Goal: Transaction & Acquisition: Purchase product/service

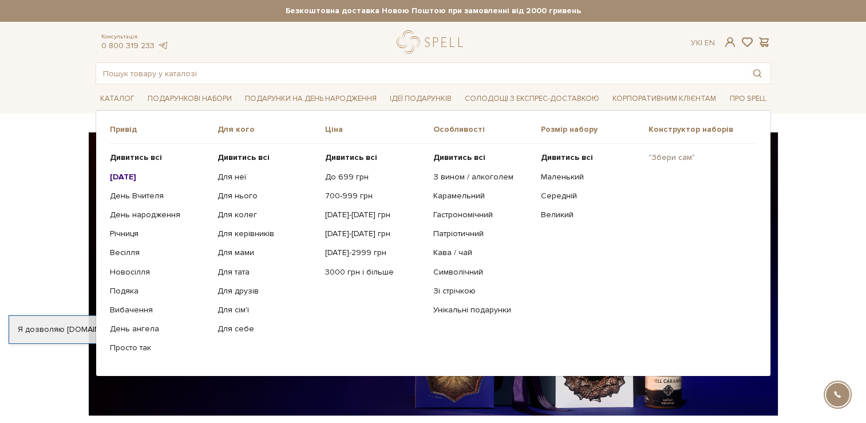
click at [677, 155] on link ""Збери сам"" at bounding box center [698, 157] width 99 height 10
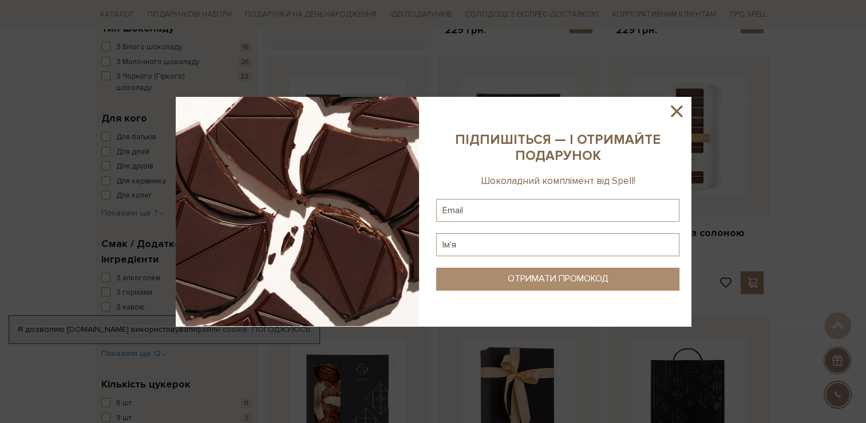
scroll to position [687, 0]
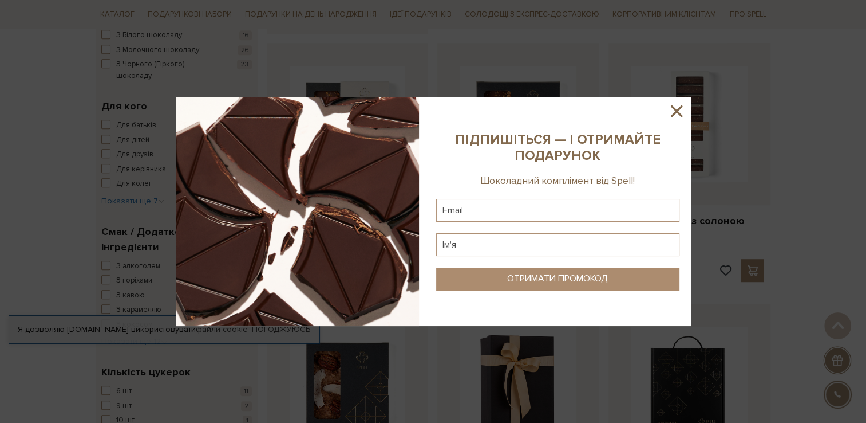
click at [669, 114] on icon at bounding box center [676, 110] width 19 height 19
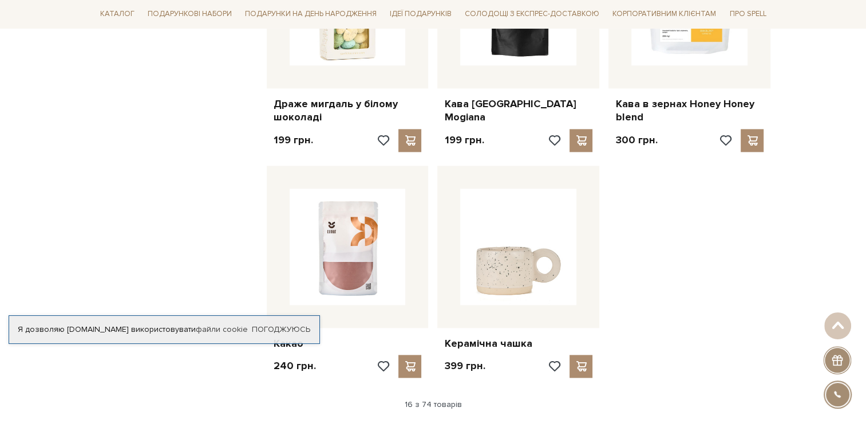
scroll to position [1432, 0]
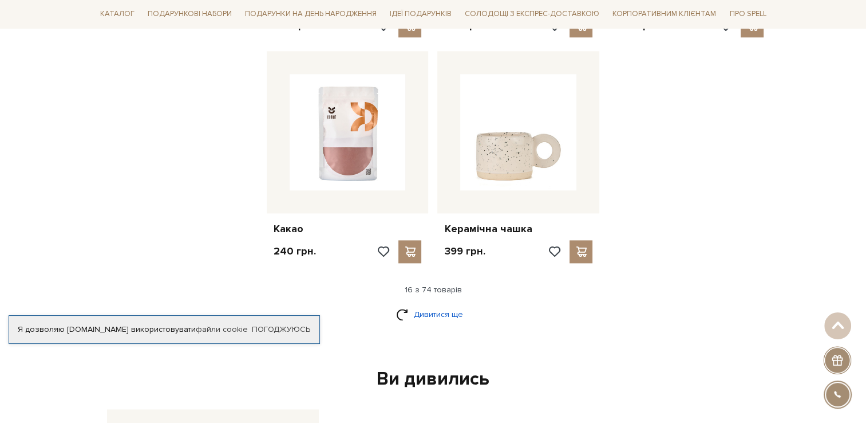
click at [421, 304] on link "Дивитися ще" at bounding box center [433, 314] width 74 height 20
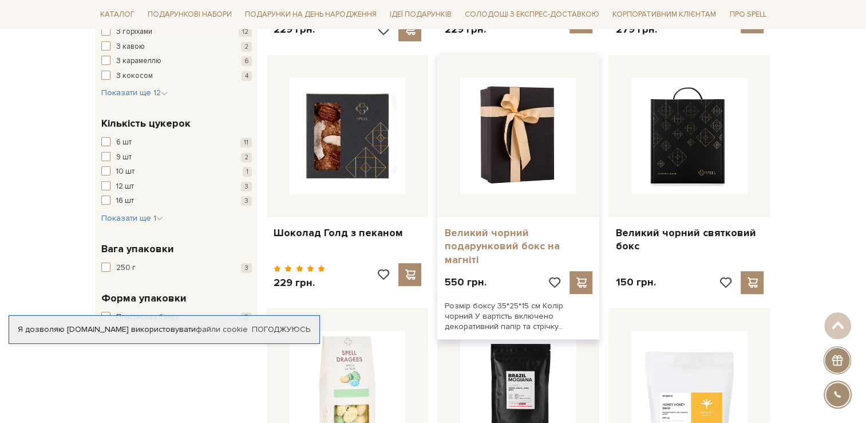
scroll to position [916, 0]
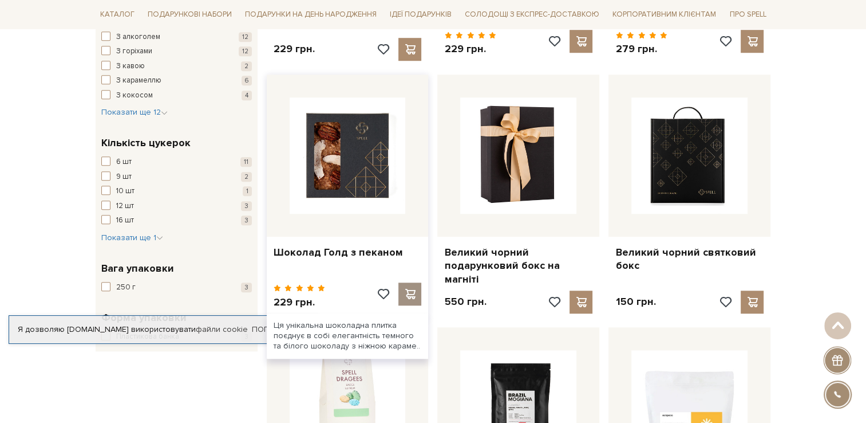
click at [408, 289] on span at bounding box center [410, 294] width 14 height 10
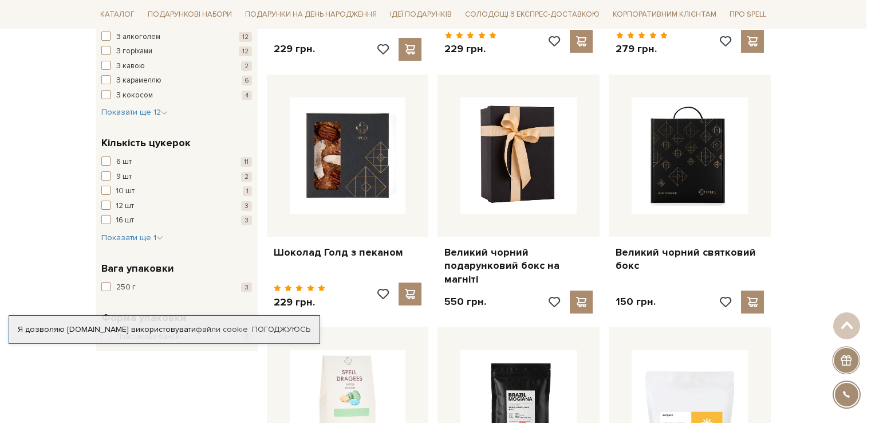
click at [179, 369] on div at bounding box center [437, 211] width 875 height 423
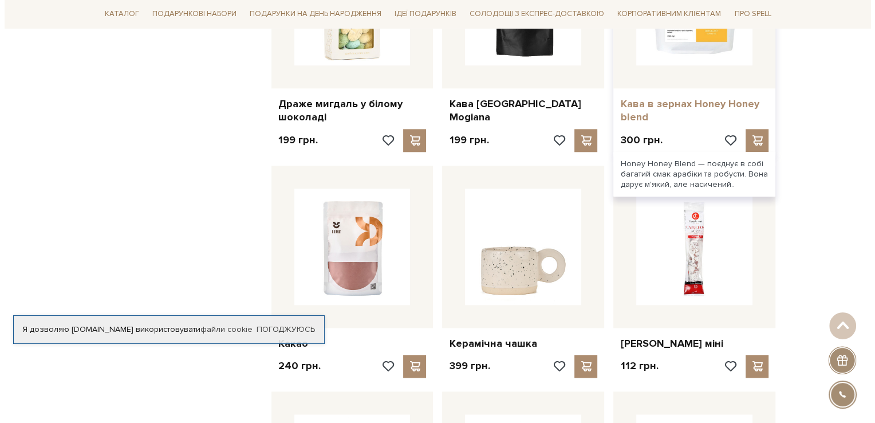
scroll to position [1374, 0]
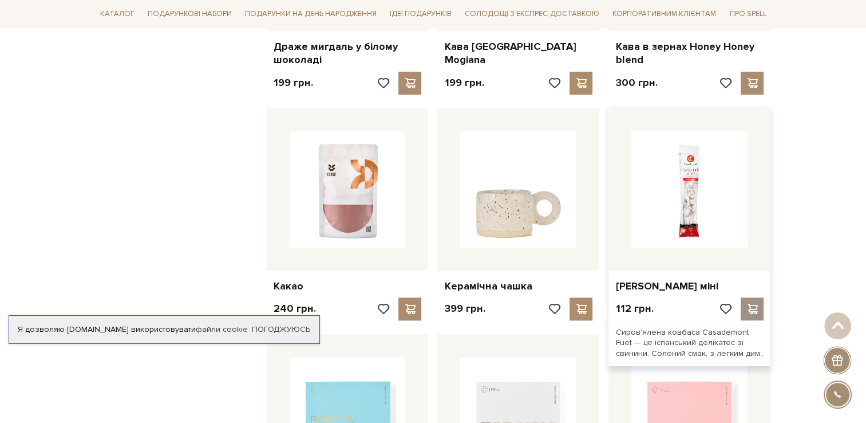
click at [746, 303] on span at bounding box center [753, 308] width 14 height 10
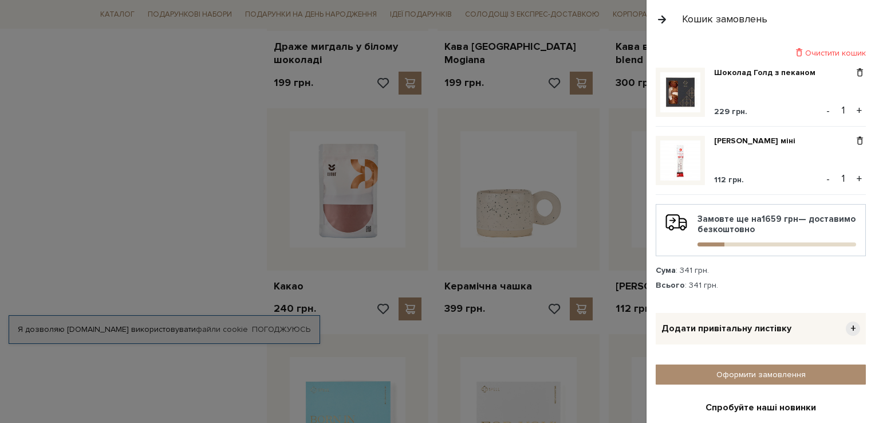
click at [214, 266] on div at bounding box center [437, 211] width 875 height 423
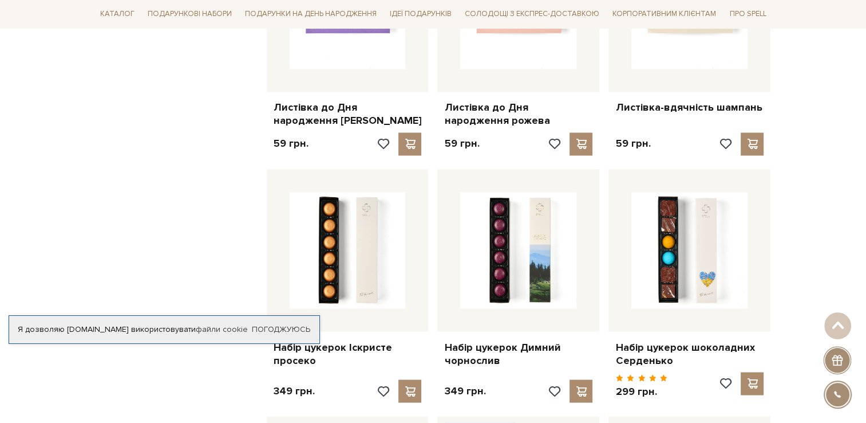
scroll to position [2119, 0]
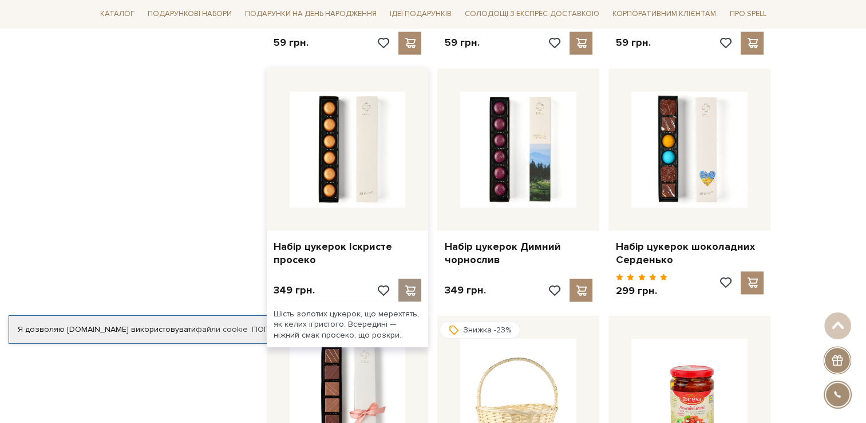
click at [407, 285] on span at bounding box center [410, 290] width 14 height 10
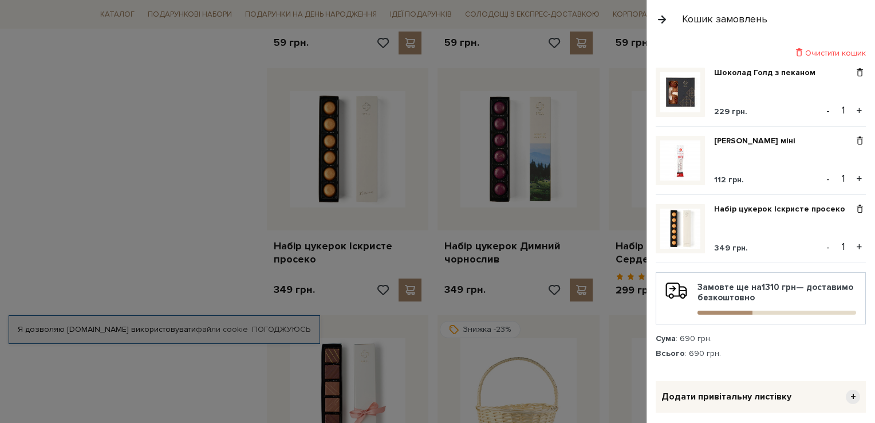
click at [206, 253] on div at bounding box center [437, 211] width 875 height 423
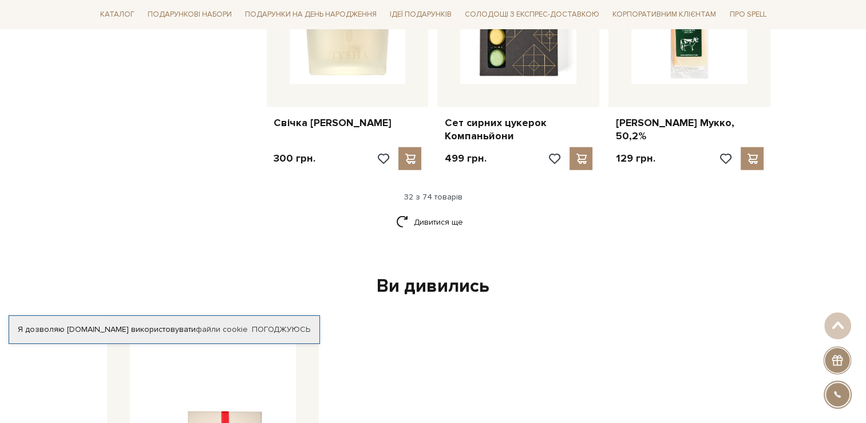
scroll to position [2749, 0]
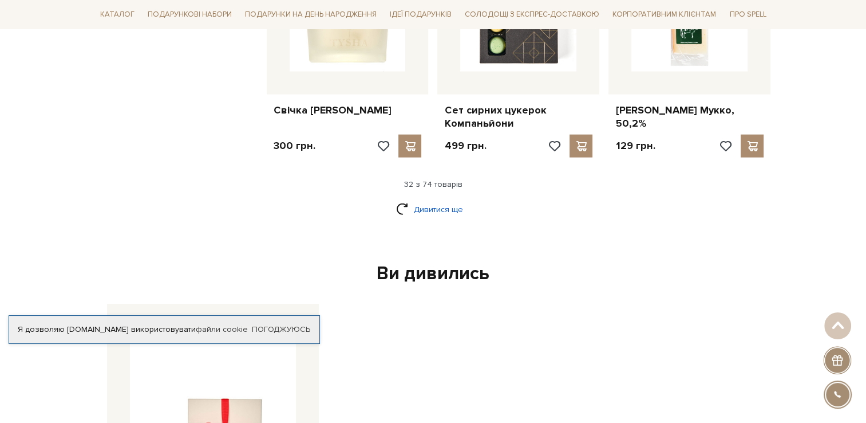
click at [419, 199] on link "Дивитися ще" at bounding box center [433, 209] width 74 height 20
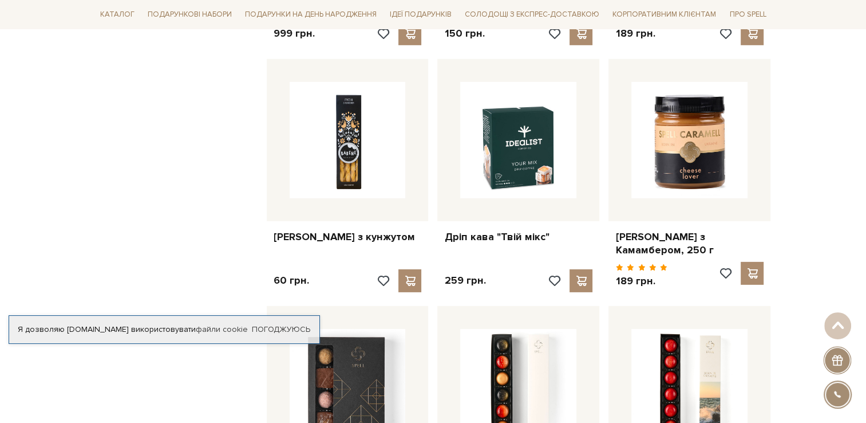
scroll to position [3607, 0]
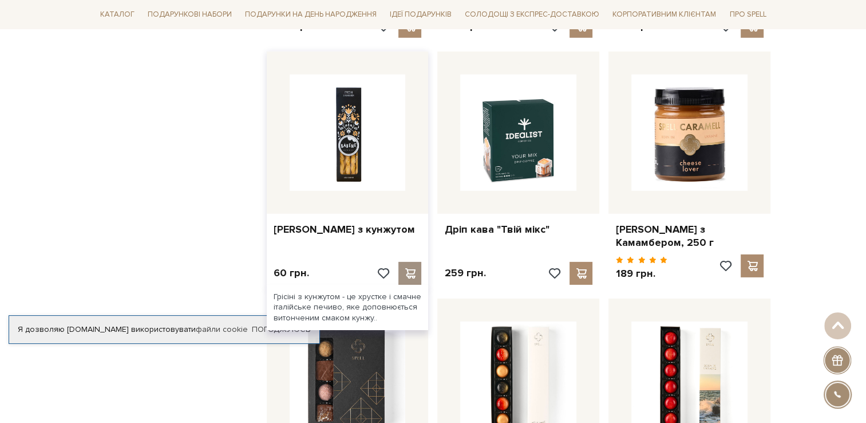
click at [415, 268] on span at bounding box center [410, 273] width 14 height 10
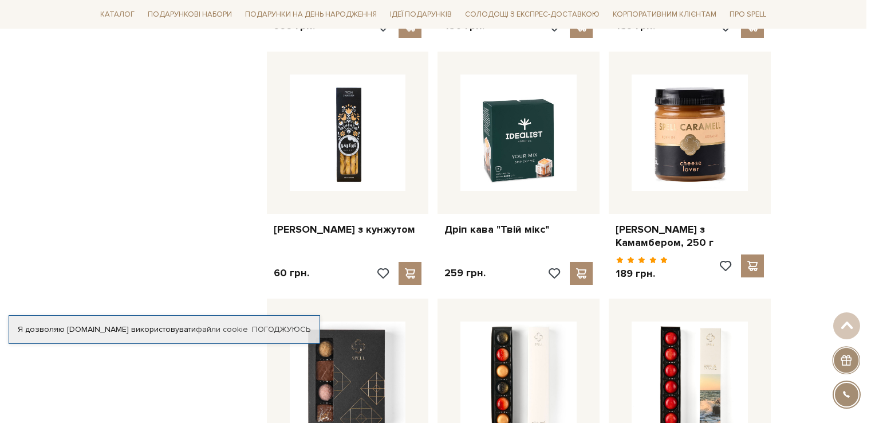
click at [215, 245] on div at bounding box center [437, 211] width 875 height 423
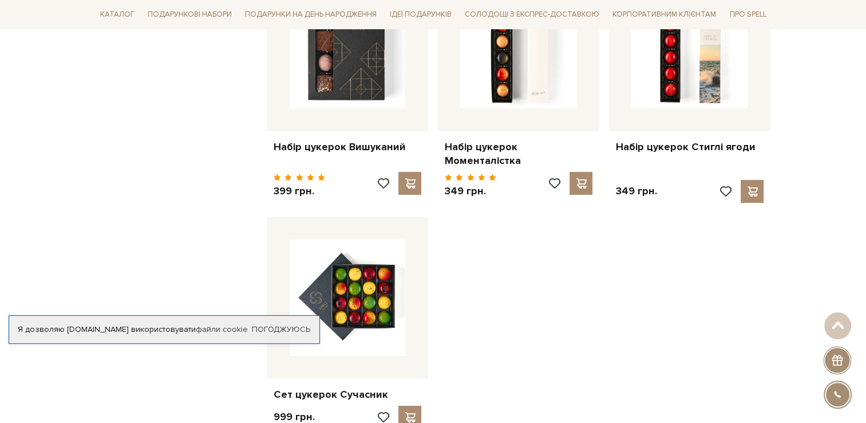
scroll to position [4008, 0]
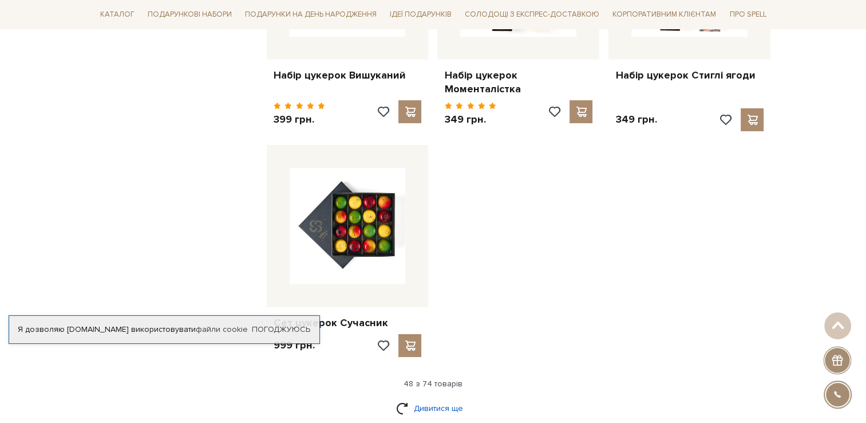
click at [444, 398] on link "Дивитися ще" at bounding box center [433, 408] width 74 height 20
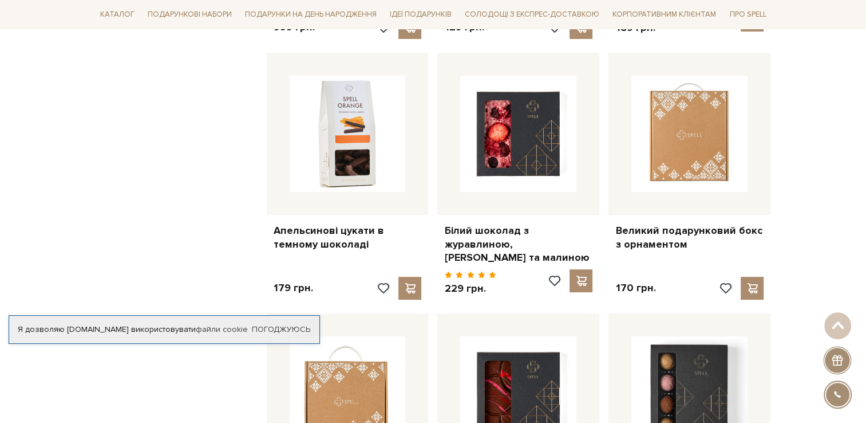
scroll to position [4409, 0]
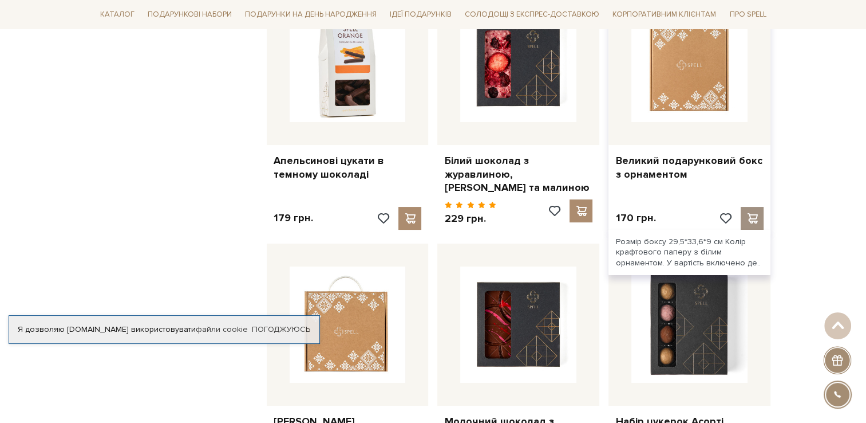
click at [758, 213] on span at bounding box center [753, 218] width 14 height 10
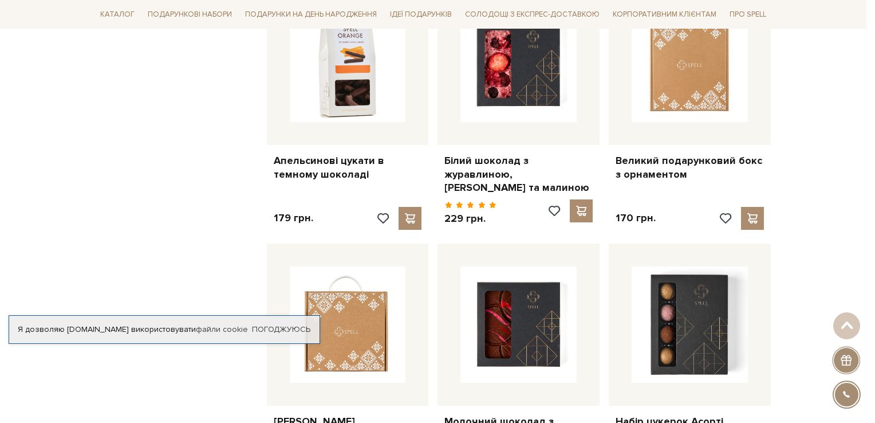
click at [128, 280] on div at bounding box center [437, 211] width 875 height 423
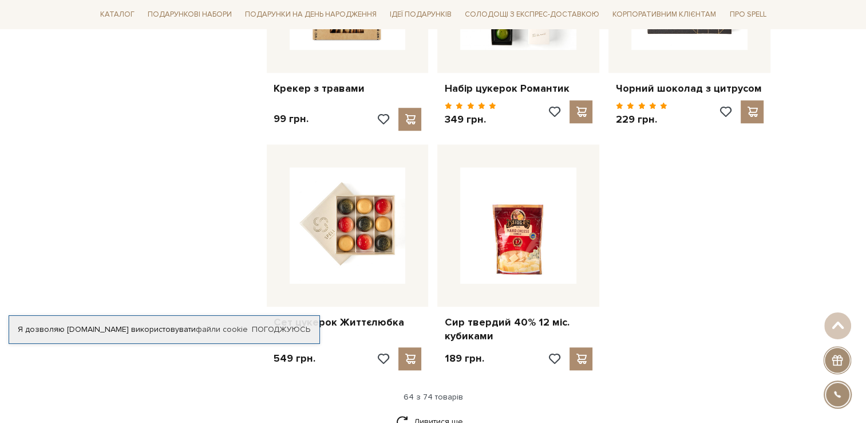
scroll to position [5268, 0]
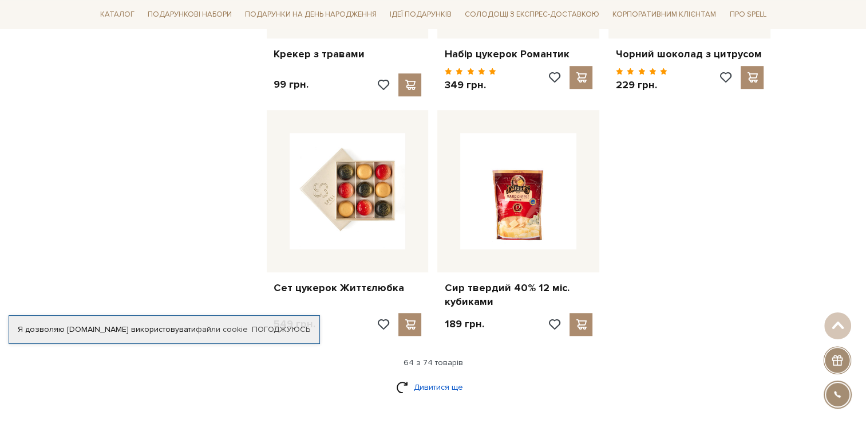
click at [427, 377] on link "Дивитися ще" at bounding box center [433, 387] width 74 height 20
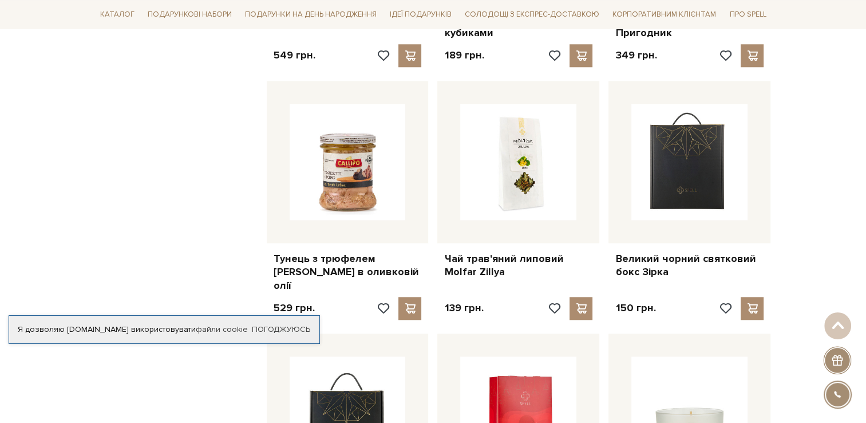
scroll to position [5554, 0]
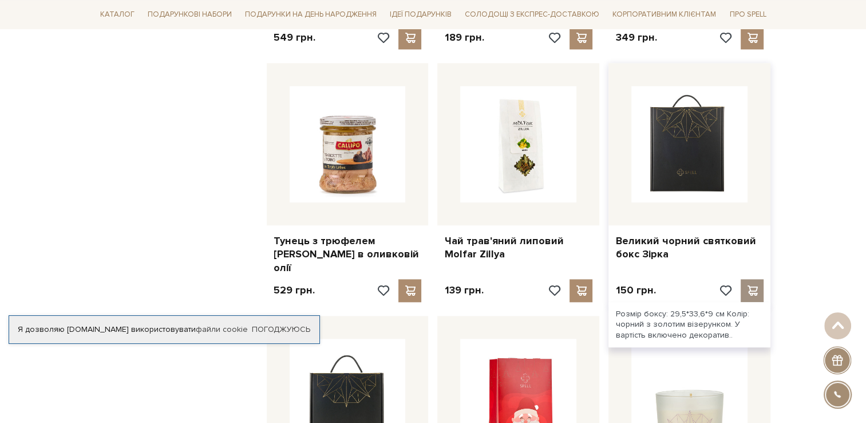
click at [749, 285] on span at bounding box center [753, 290] width 14 height 10
click at [754, 279] on div at bounding box center [752, 290] width 23 height 23
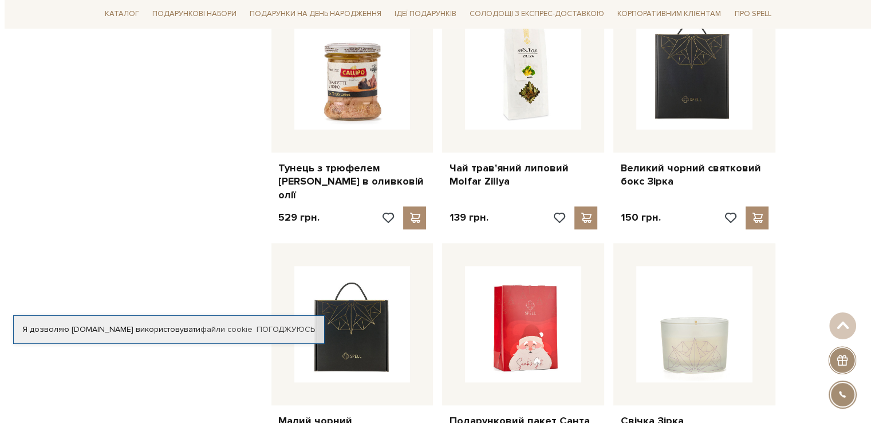
scroll to position [5497, 0]
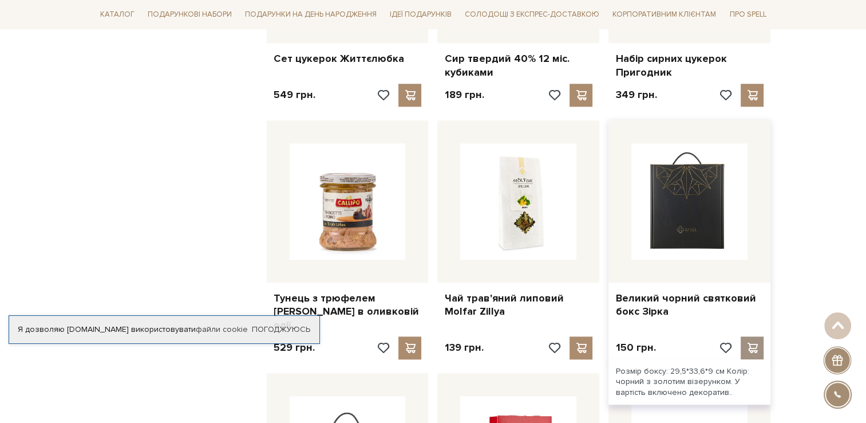
click at [748, 342] on span at bounding box center [753, 347] width 14 height 10
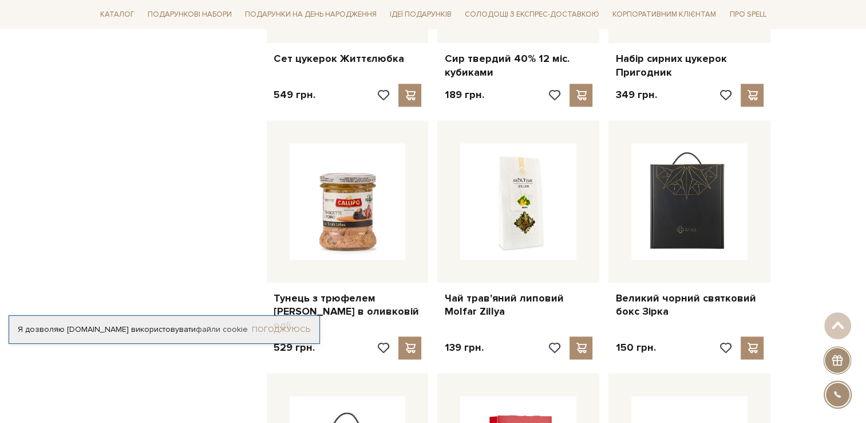
click at [271, 328] on link "Погоджуюсь" at bounding box center [281, 329] width 58 height 10
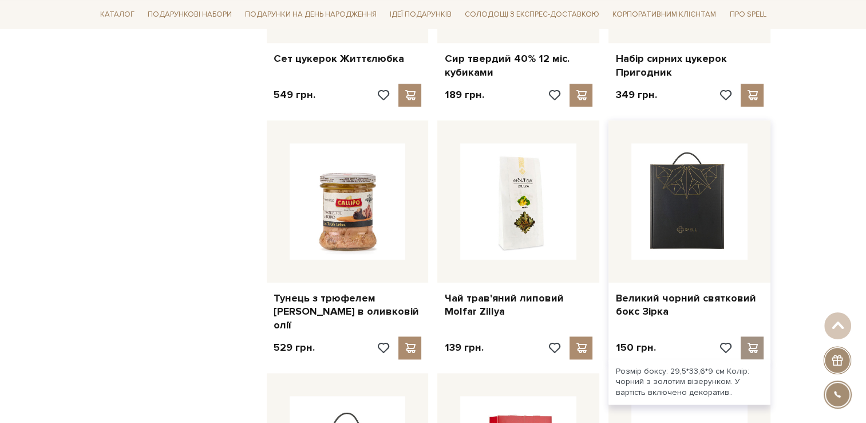
click at [750, 342] on span at bounding box center [753, 347] width 14 height 10
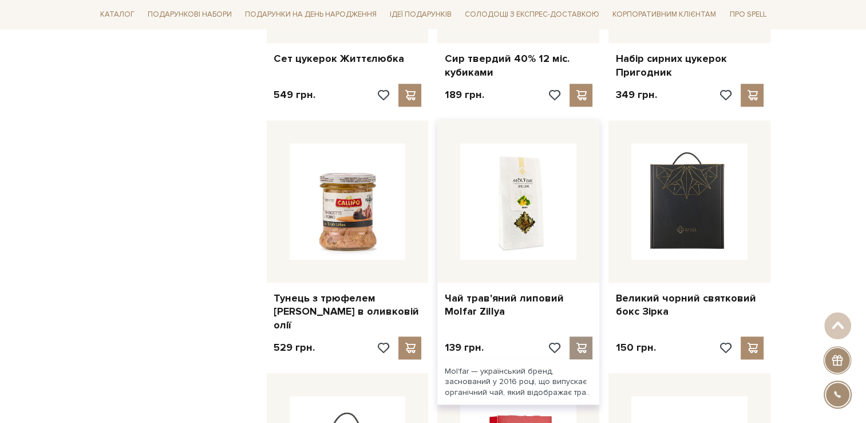
click at [577, 342] on span at bounding box center [581, 347] width 14 height 10
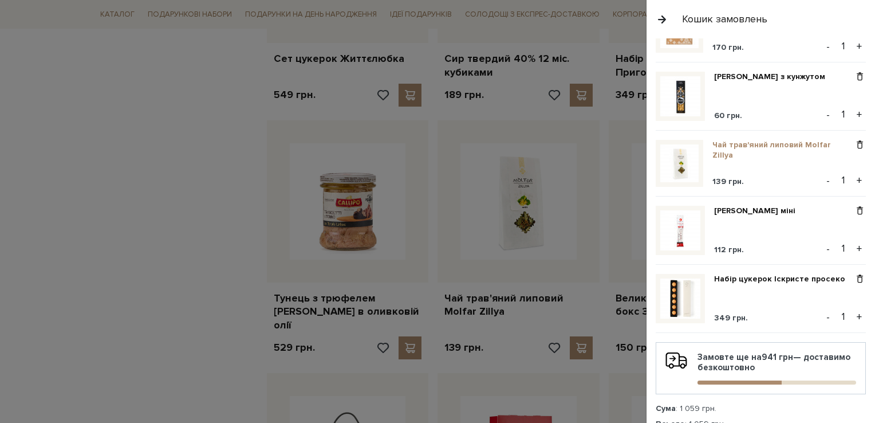
scroll to position [102, 0]
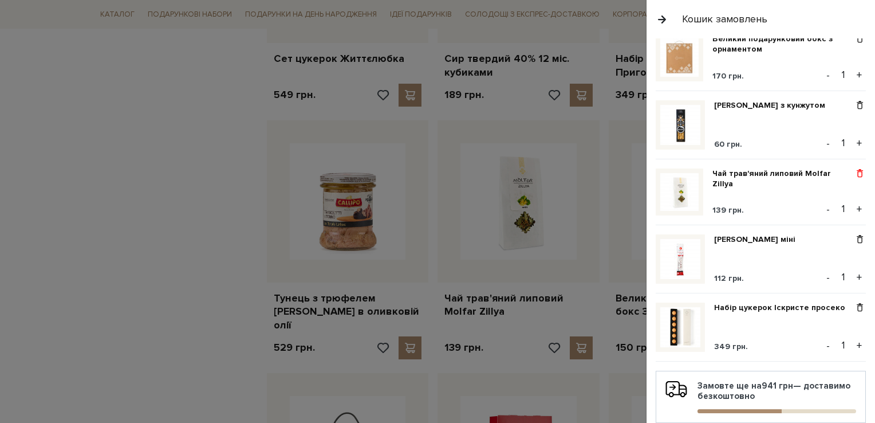
click at [856, 168] on span at bounding box center [860, 173] width 12 height 10
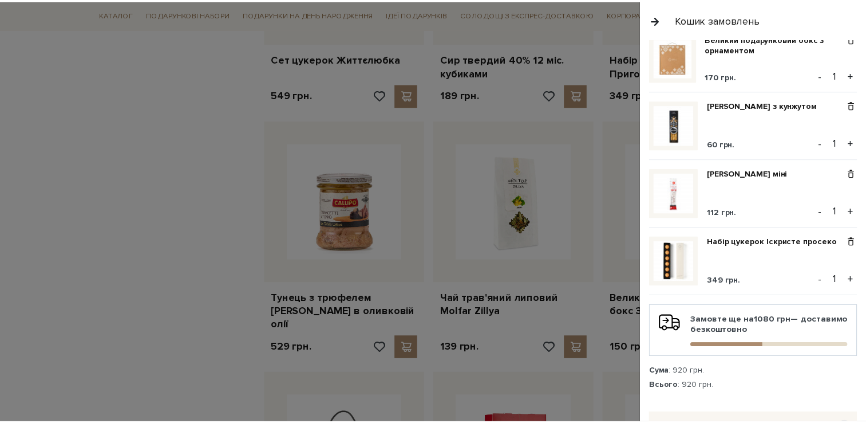
scroll to position [0, 0]
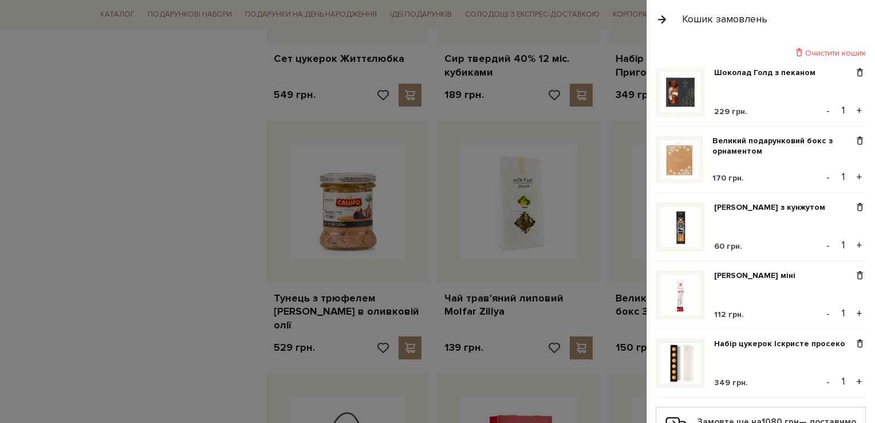
click at [194, 235] on div at bounding box center [437, 211] width 875 height 423
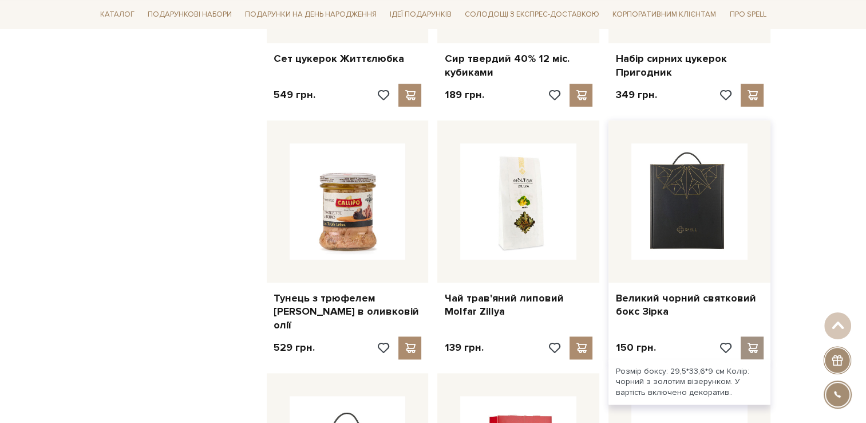
click at [756, 342] on span at bounding box center [753, 347] width 14 height 10
drag, startPoint x: 756, startPoint y: 270, endPoint x: 708, endPoint y: 245, distance: 54.6
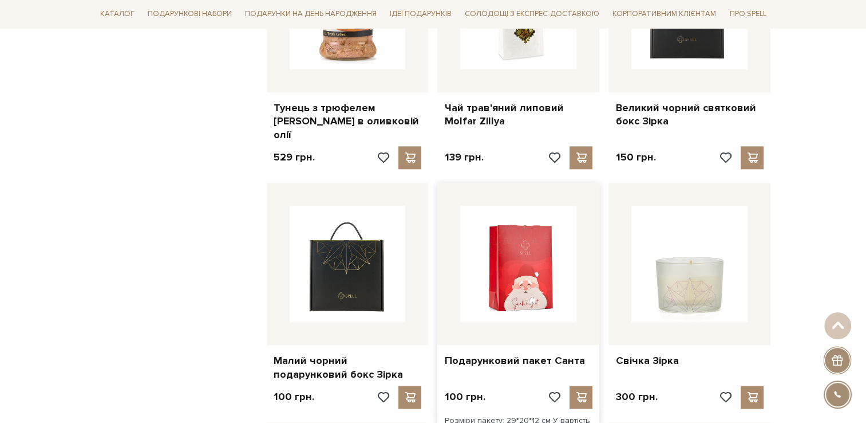
scroll to position [5726, 0]
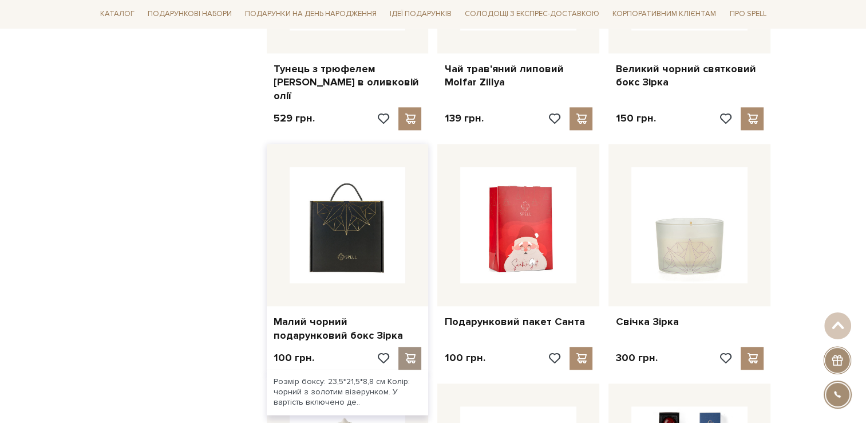
click at [412, 353] on span at bounding box center [410, 358] width 14 height 10
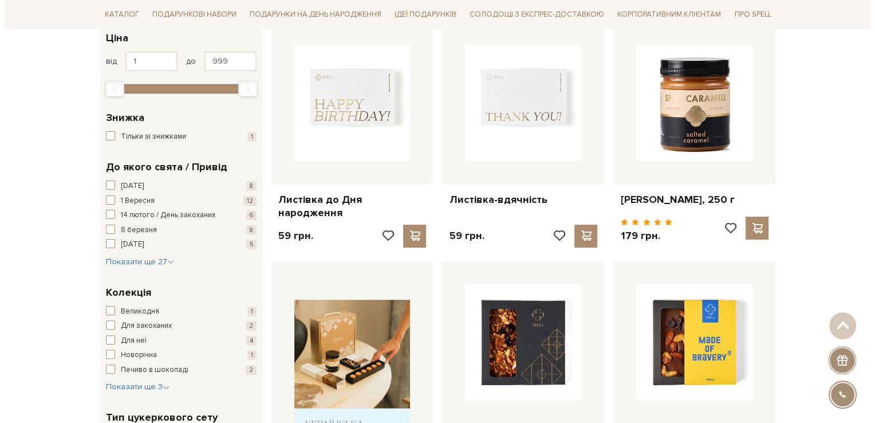
scroll to position [231, 0]
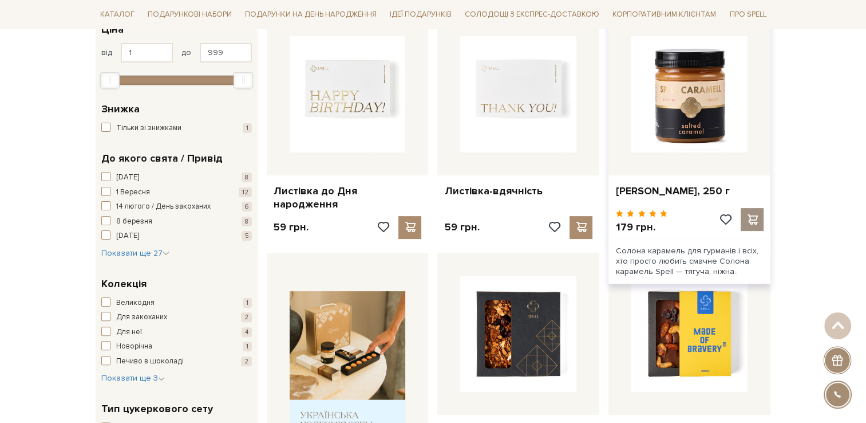
click at [754, 214] on span at bounding box center [753, 219] width 14 height 10
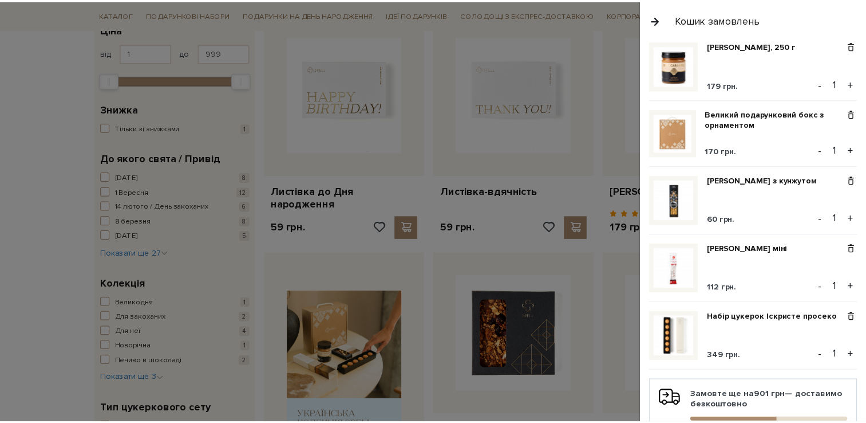
scroll to position [115, 0]
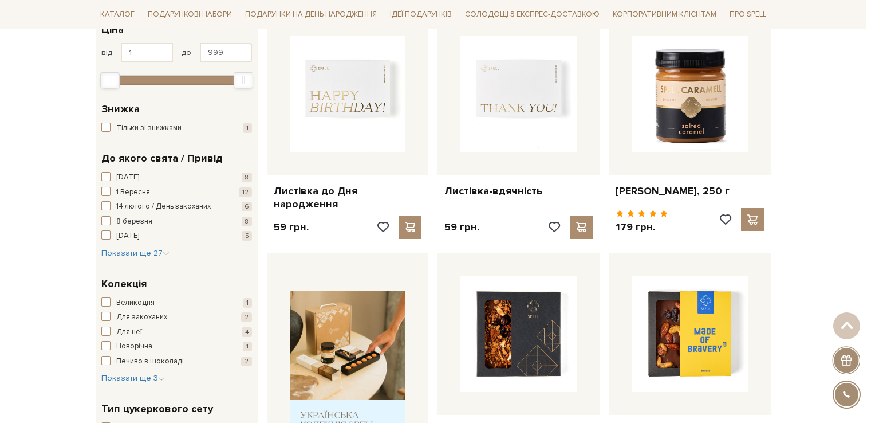
click at [523, 206] on div at bounding box center [437, 211] width 875 height 423
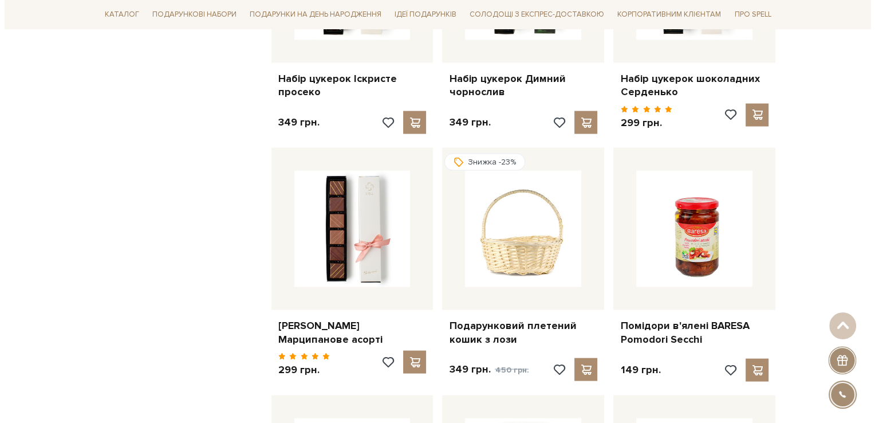
scroll to position [2292, 0]
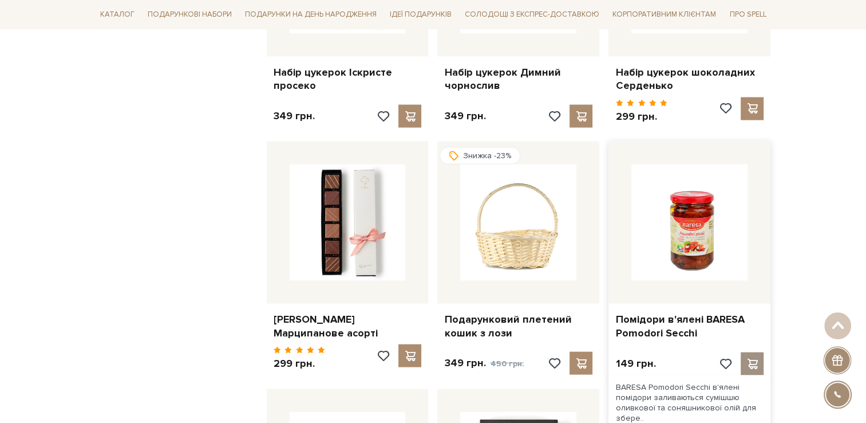
click at [751, 358] on span at bounding box center [753, 363] width 14 height 10
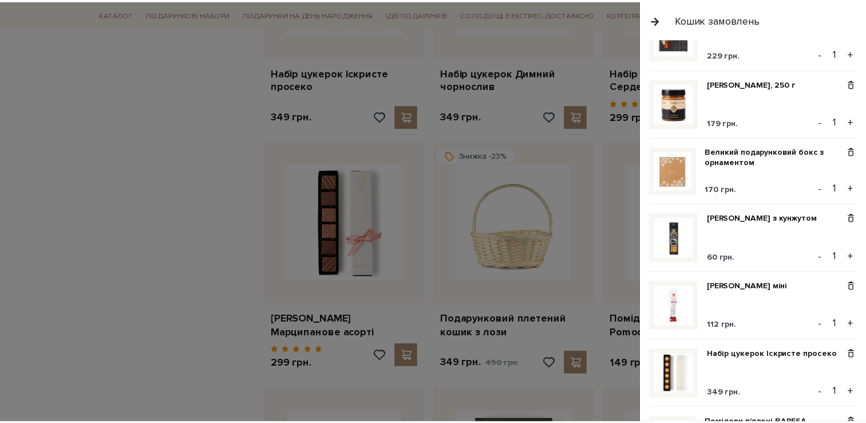
scroll to position [0, 0]
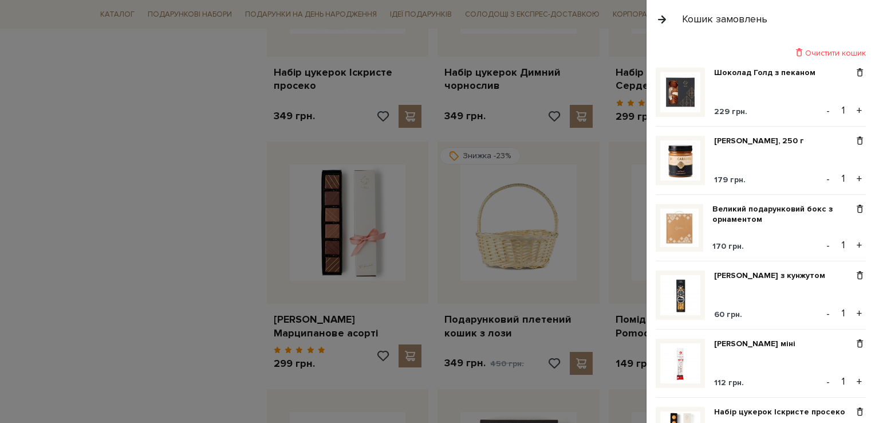
click at [149, 279] on div at bounding box center [437, 211] width 875 height 423
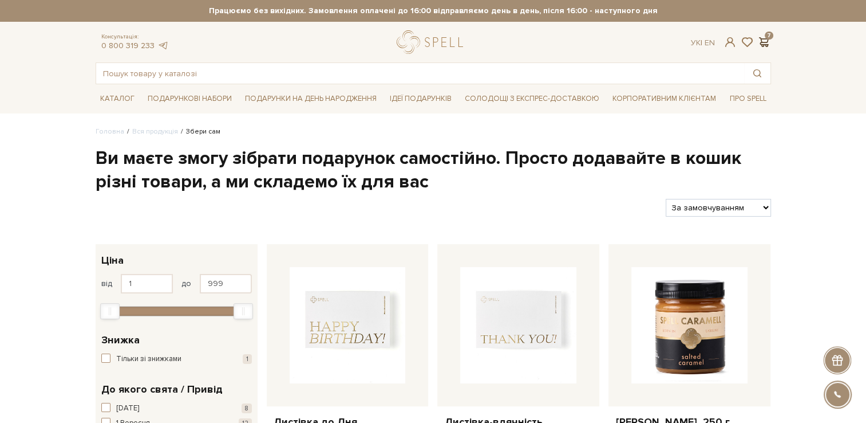
click at [763, 36] on span at bounding box center [765, 42] width 14 height 12
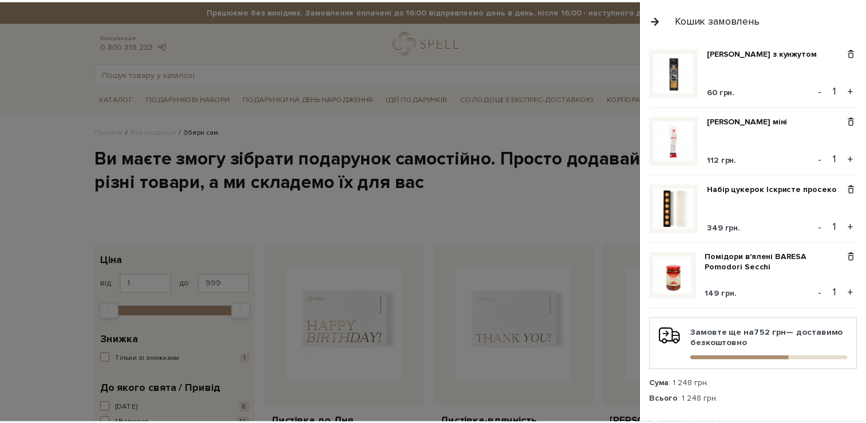
scroll to position [229, 0]
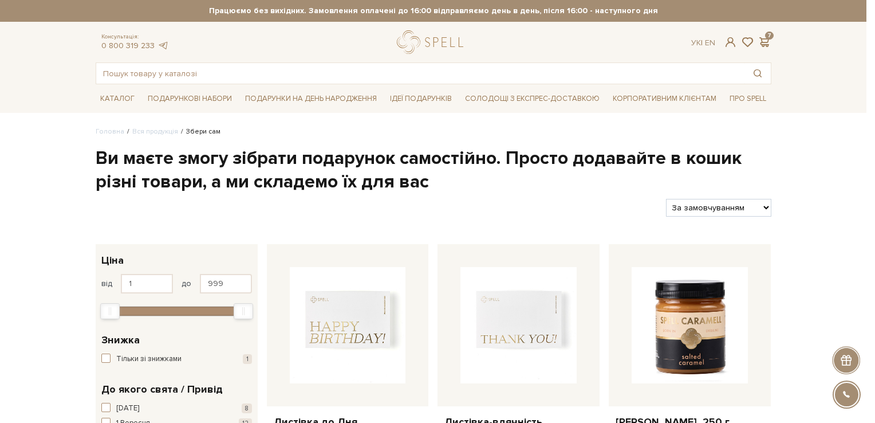
click at [513, 226] on div at bounding box center [437, 211] width 875 height 423
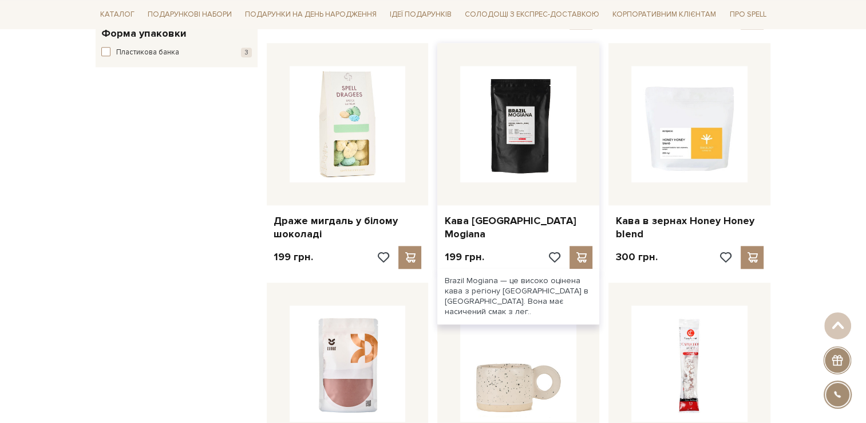
scroll to position [1202, 0]
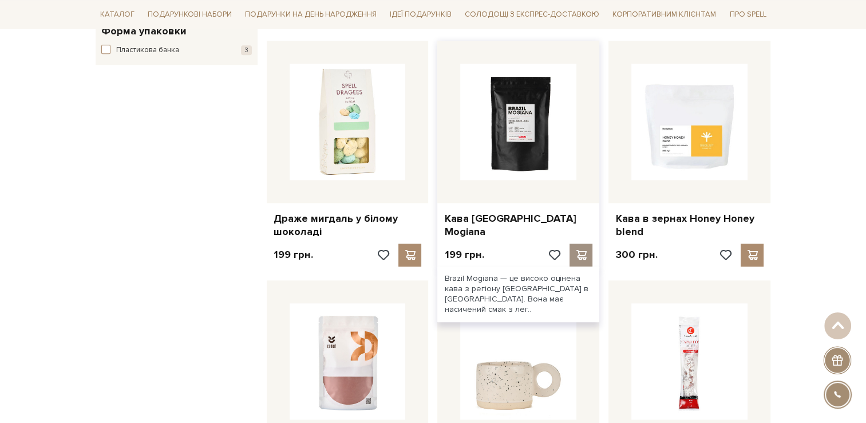
click at [571, 243] on div at bounding box center [581, 254] width 23 height 23
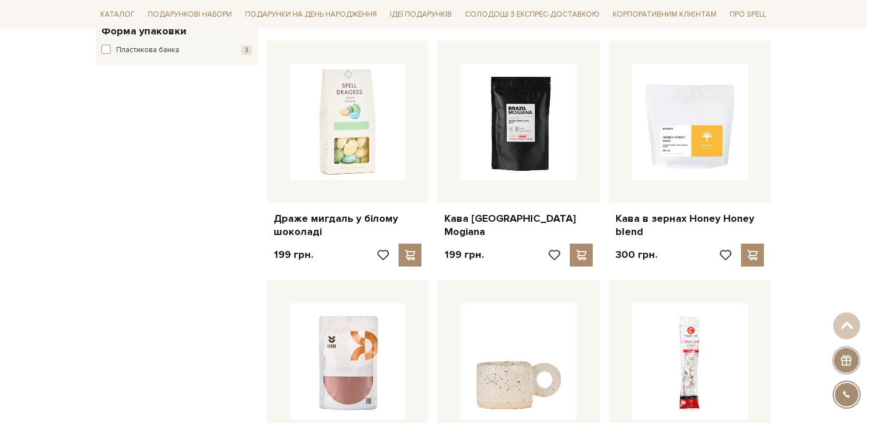
click at [160, 215] on div at bounding box center [437, 211] width 875 height 423
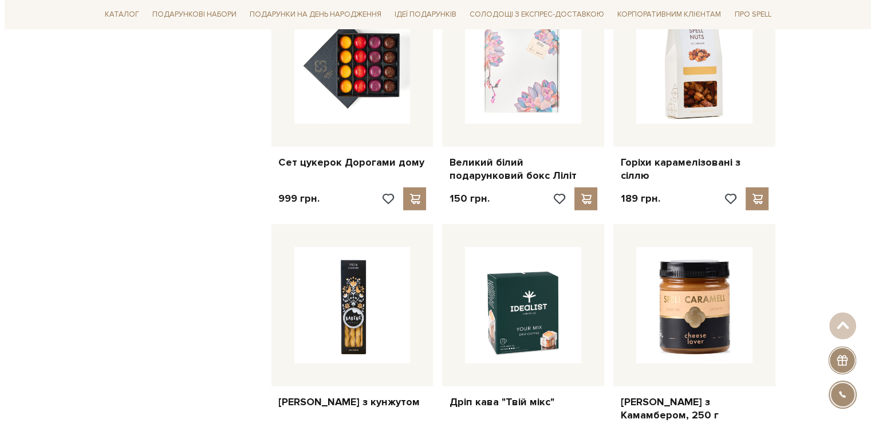
scroll to position [3436, 0]
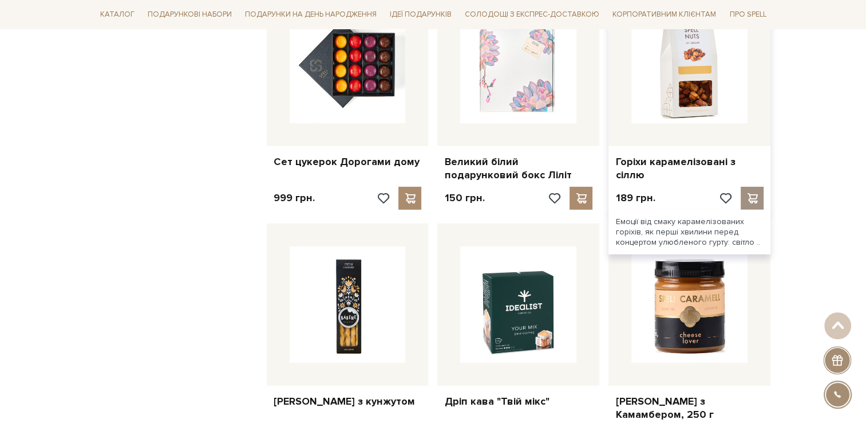
click at [755, 193] on span at bounding box center [753, 198] width 14 height 10
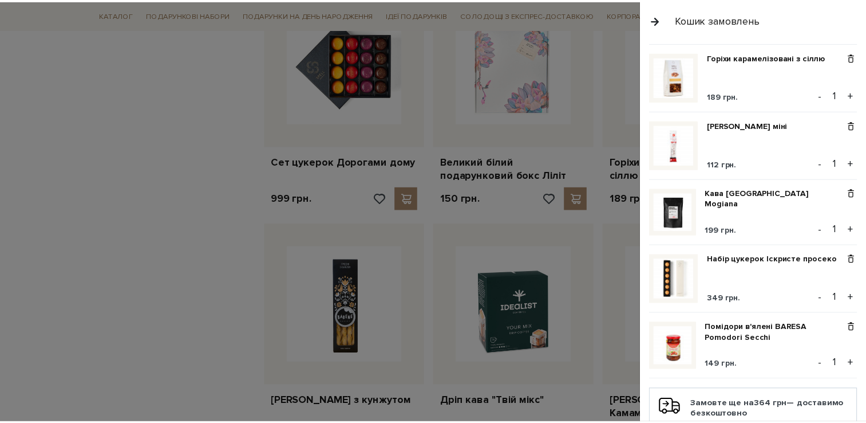
scroll to position [344, 0]
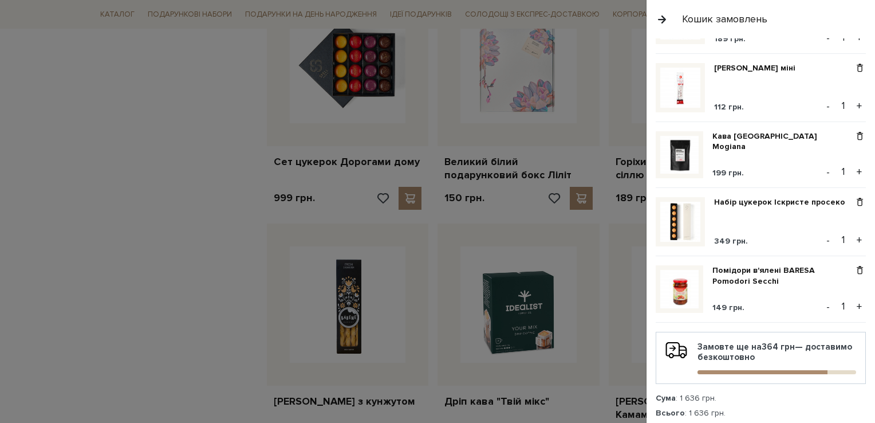
click at [178, 310] on div at bounding box center [437, 211] width 875 height 423
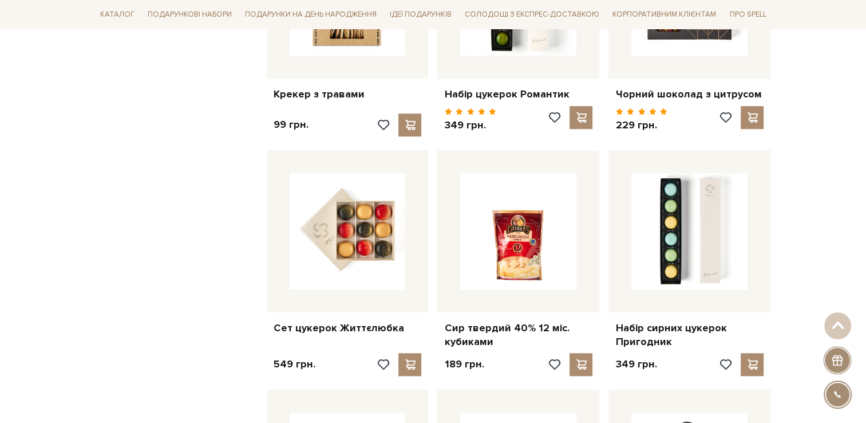
scroll to position [0, 0]
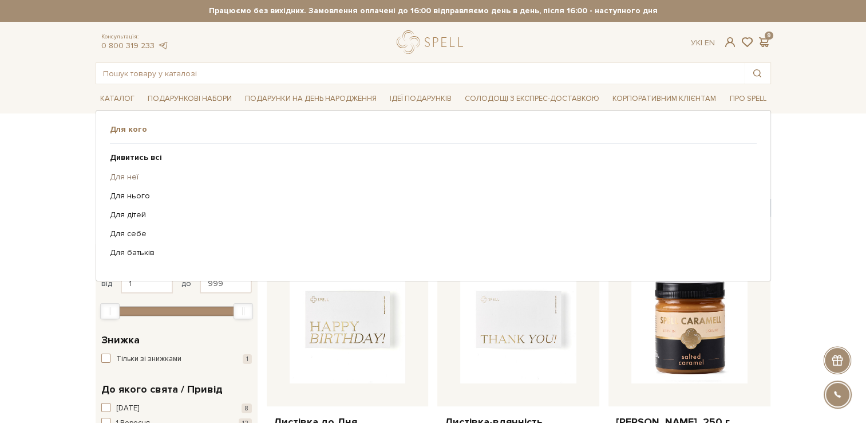
click at [128, 176] on link "Для неї" at bounding box center [429, 177] width 638 height 10
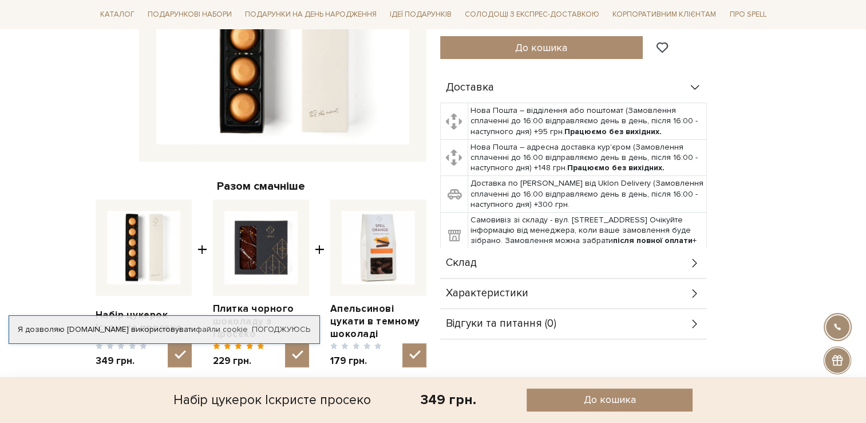
scroll to position [401, 0]
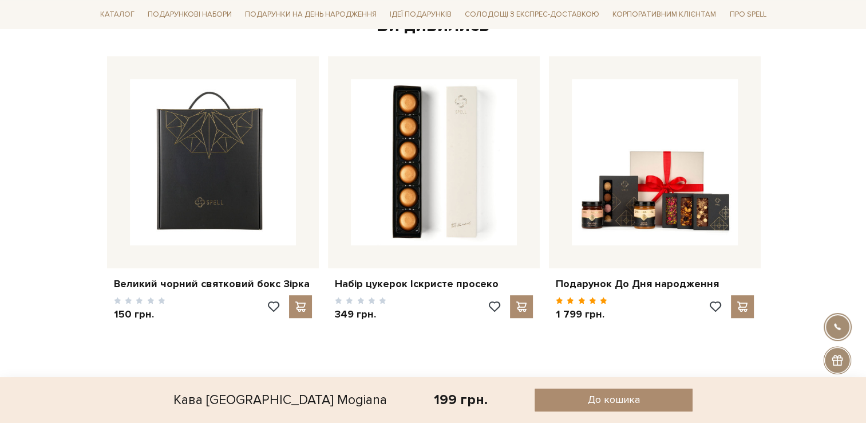
scroll to position [630, 0]
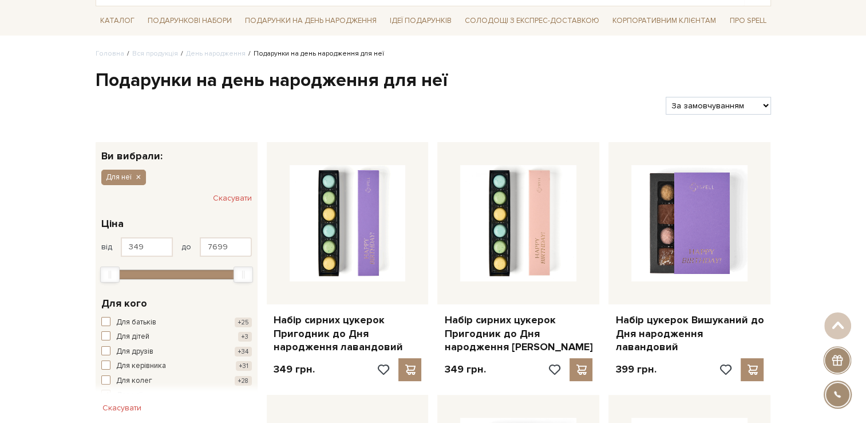
scroll to position [57, 0]
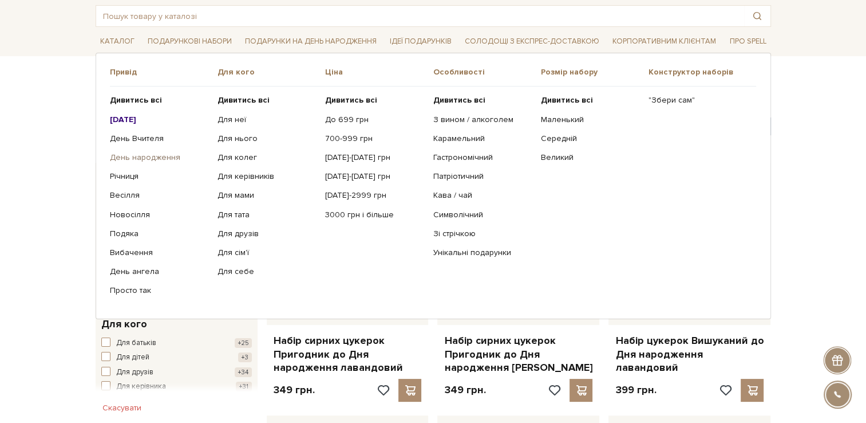
click at [167, 155] on link "День народження" at bounding box center [159, 157] width 99 height 10
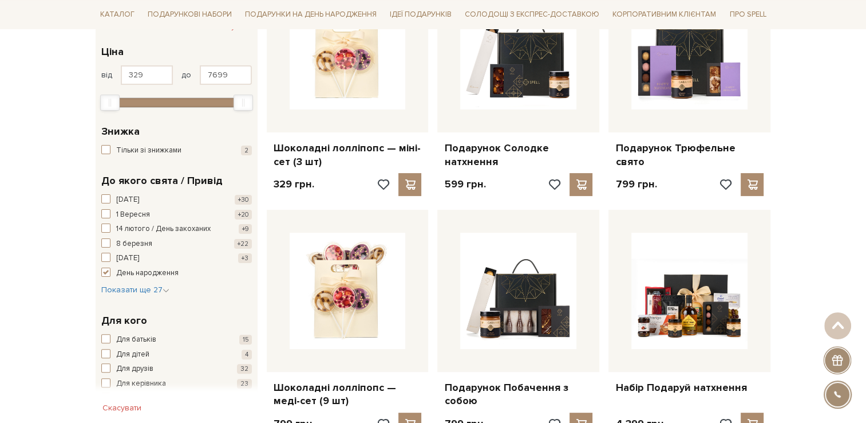
scroll to position [229, 0]
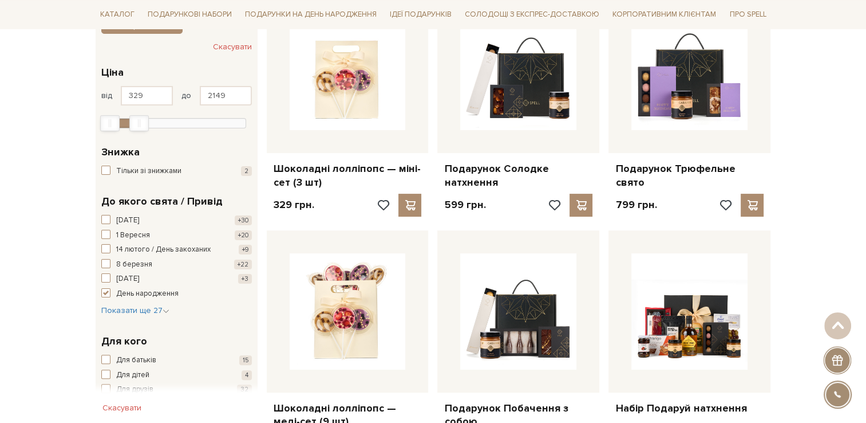
type input "2118"
drag, startPoint x: 242, startPoint y: 119, endPoint x: 137, endPoint y: 127, distance: 105.6
click at [137, 127] on div "Max" at bounding box center [137, 123] width 19 height 16
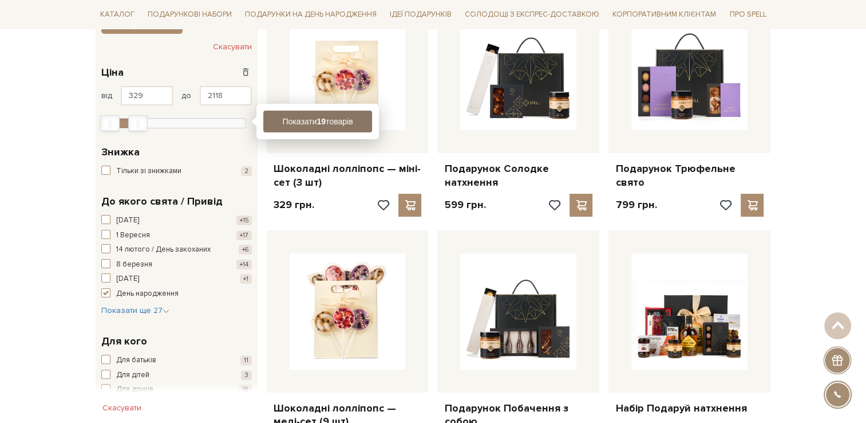
click at [286, 121] on button "Показати 19 товарів" at bounding box center [317, 122] width 109 height 22
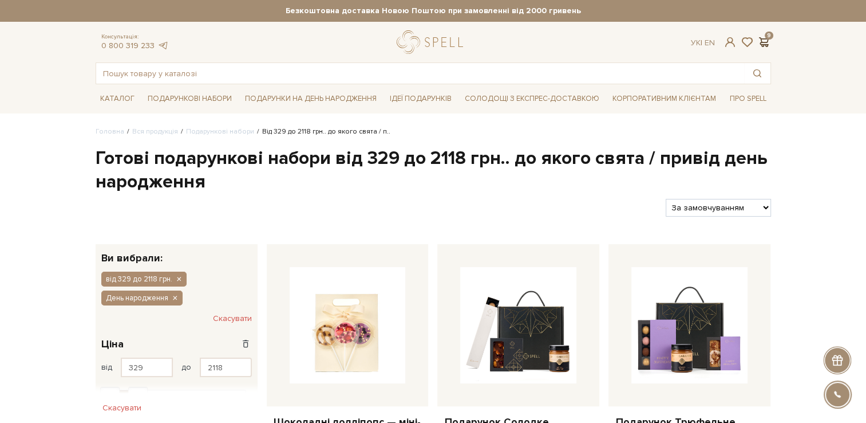
click at [767, 40] on span at bounding box center [765, 42] width 14 height 12
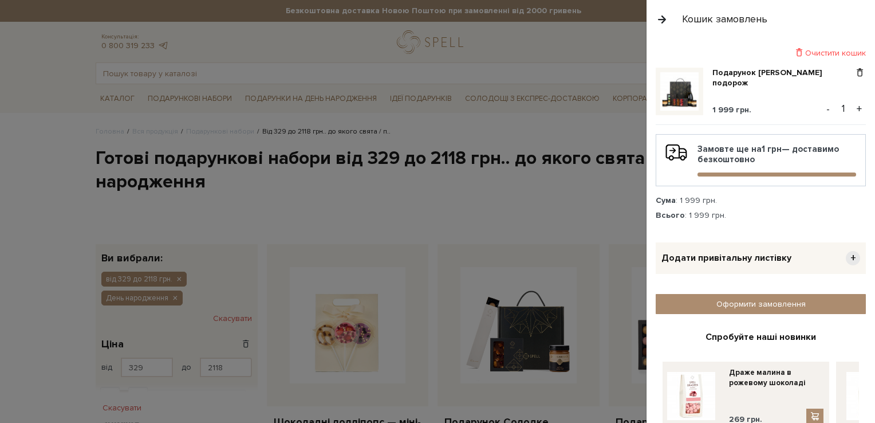
click at [663, 19] on button "button" at bounding box center [662, 19] width 13 height 20
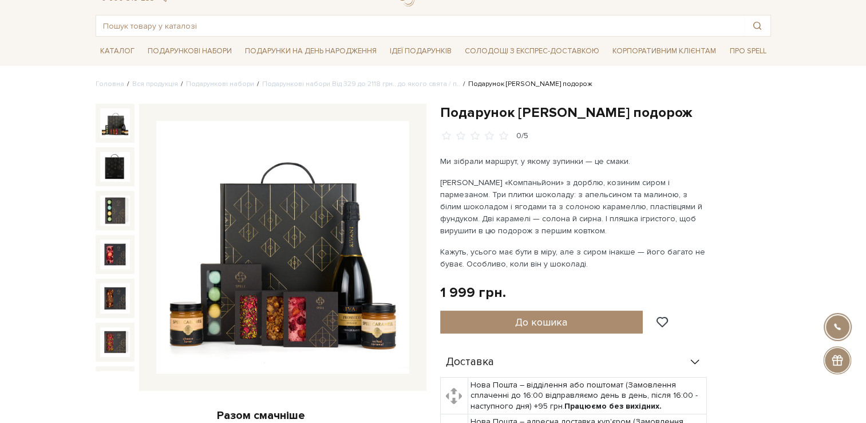
scroll to position [115, 0]
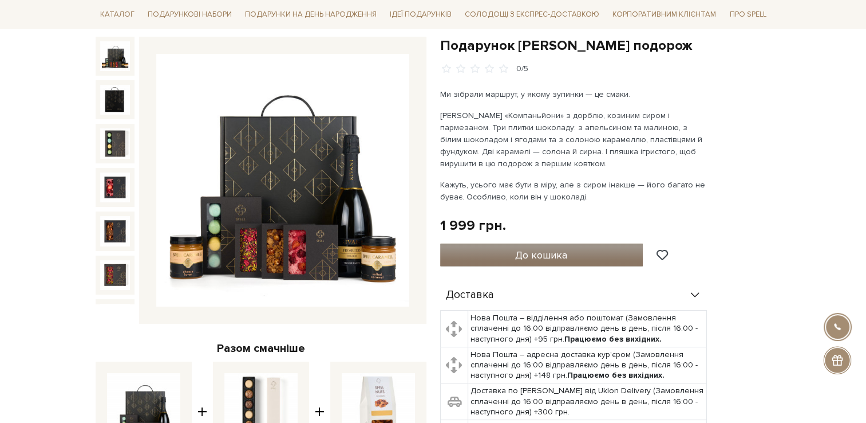
click at [541, 244] on button "До кошика" at bounding box center [541, 254] width 203 height 23
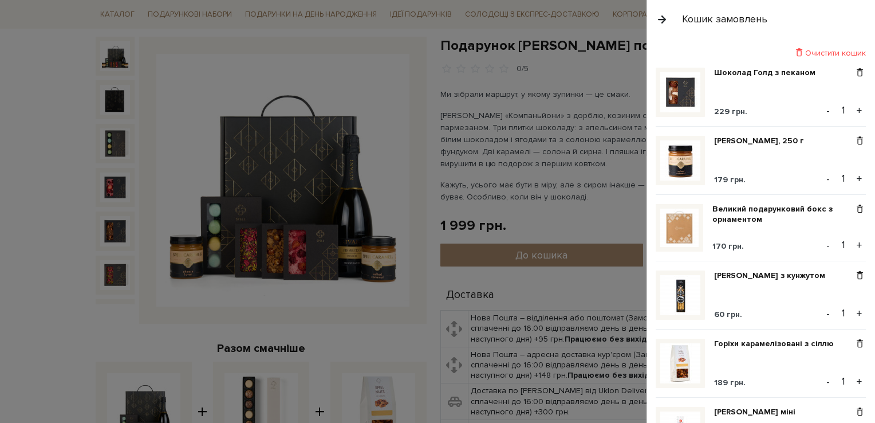
click at [543, 218] on div at bounding box center [437, 211] width 875 height 423
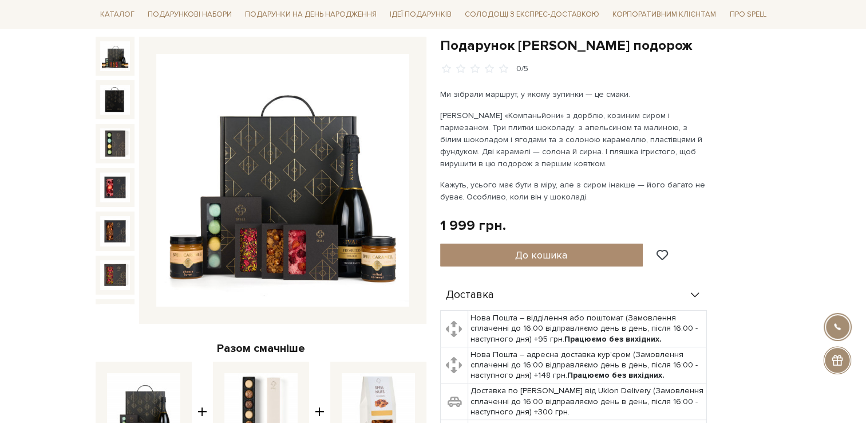
scroll to position [0, 0]
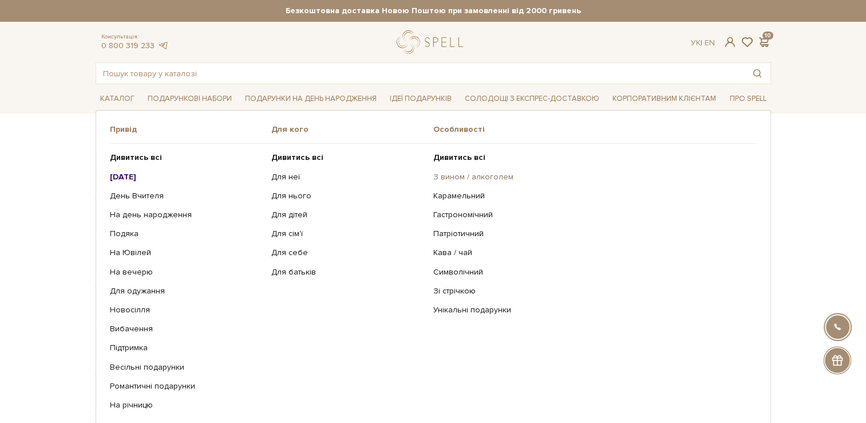
click at [470, 172] on link "З вином / алкоголем" at bounding box center [590, 177] width 315 height 10
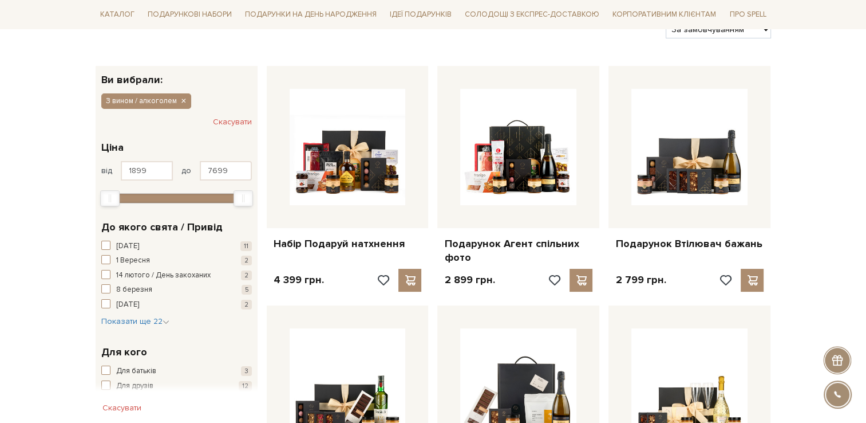
scroll to position [172, 0]
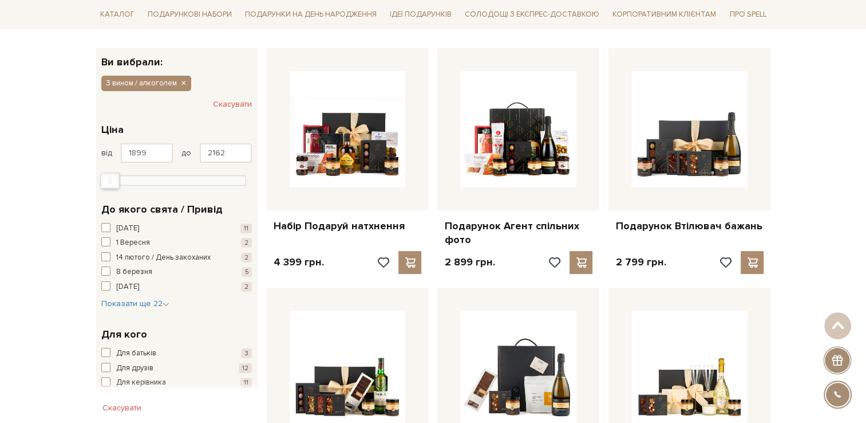
type input "2114"
drag, startPoint x: 239, startPoint y: 174, endPoint x: 105, endPoint y: 180, distance: 134.1
click at [107, 180] on div at bounding box center [176, 179] width 139 height 10
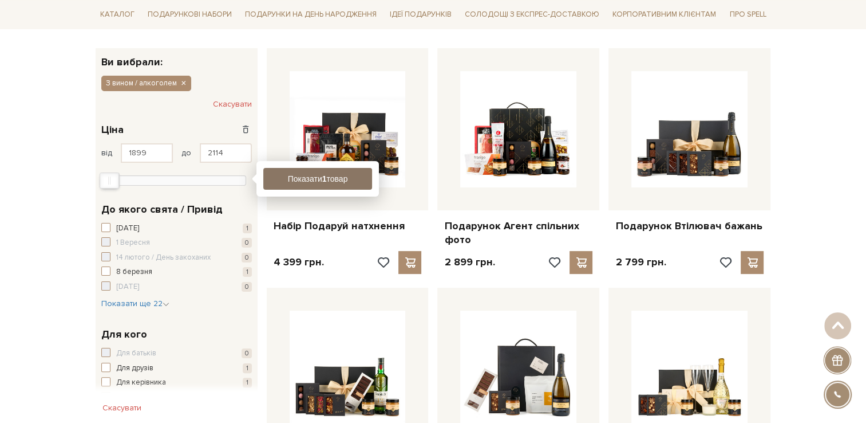
click at [301, 186] on button "Показати 1 товар" at bounding box center [317, 179] width 109 height 22
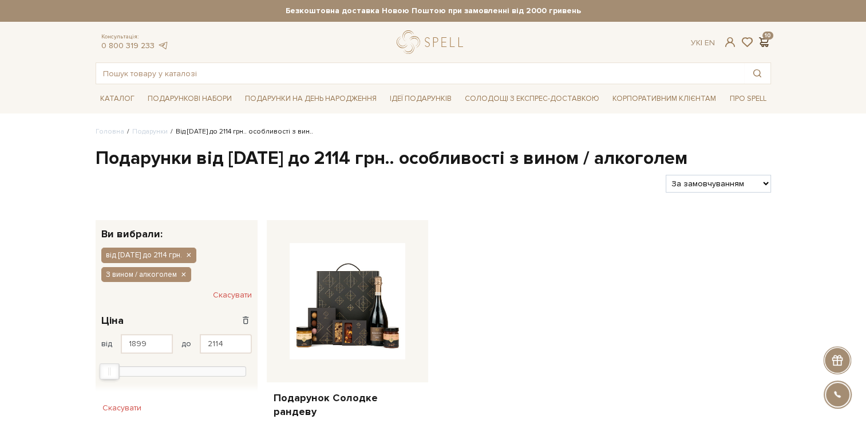
click at [768, 43] on span at bounding box center [765, 42] width 14 height 12
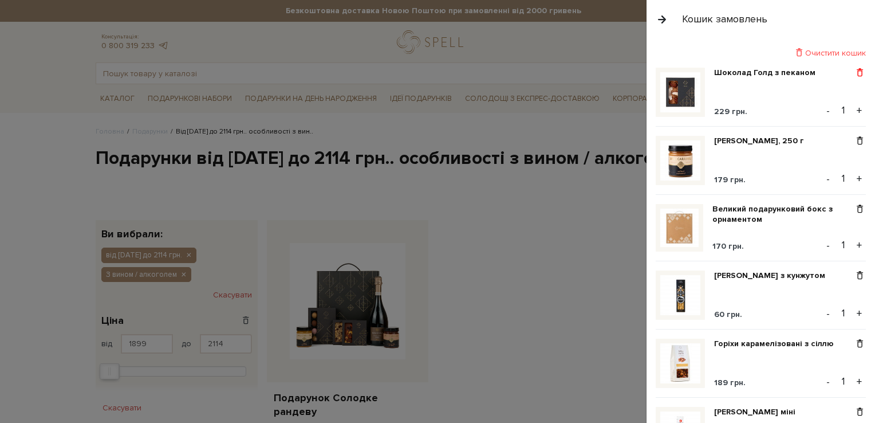
click at [854, 72] on span at bounding box center [860, 73] width 12 height 10
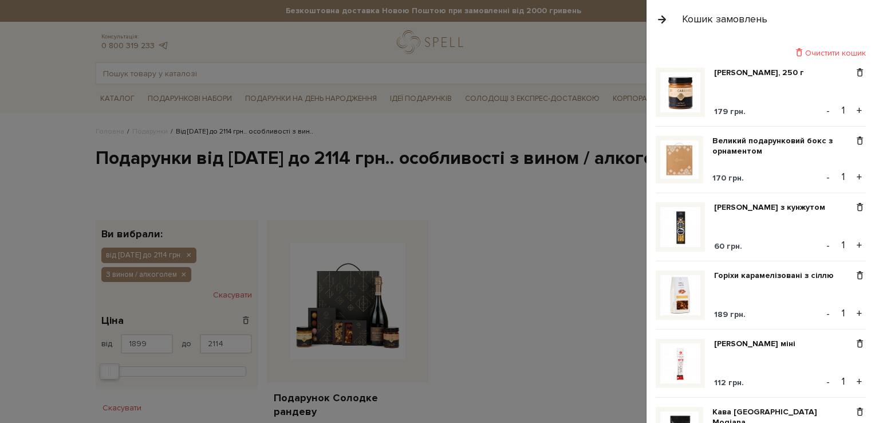
click at [854, 70] on span at bounding box center [860, 73] width 12 height 10
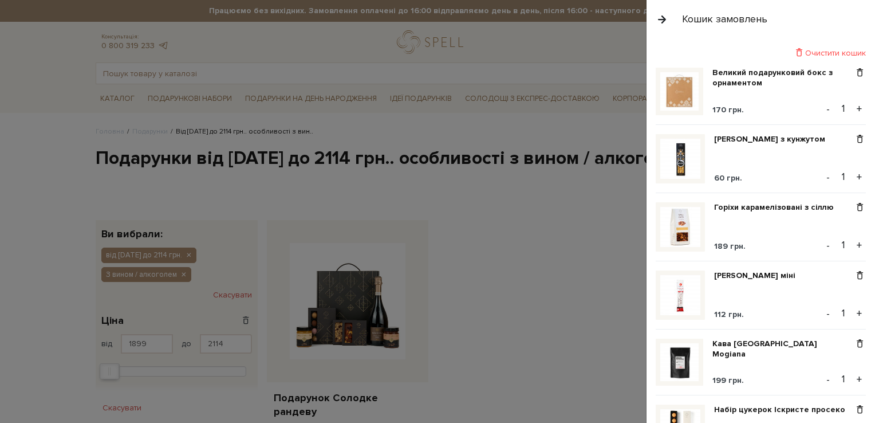
click at [854, 70] on span at bounding box center [860, 73] width 12 height 10
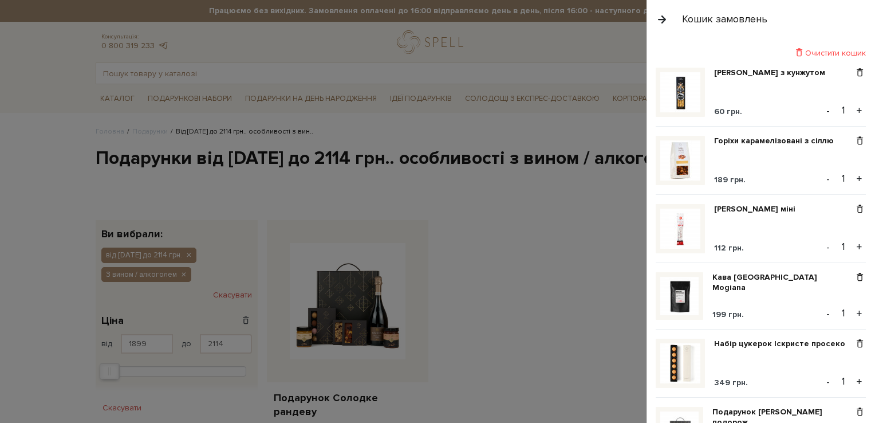
click at [854, 70] on span at bounding box center [860, 73] width 12 height 10
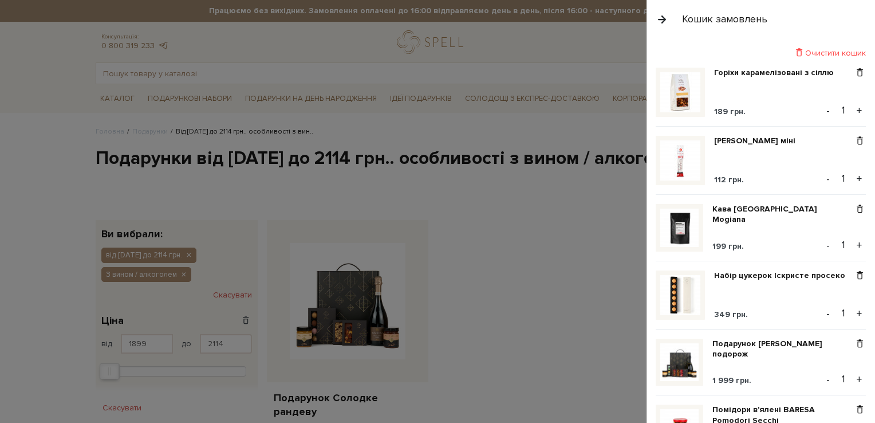
click at [854, 70] on span at bounding box center [860, 73] width 12 height 10
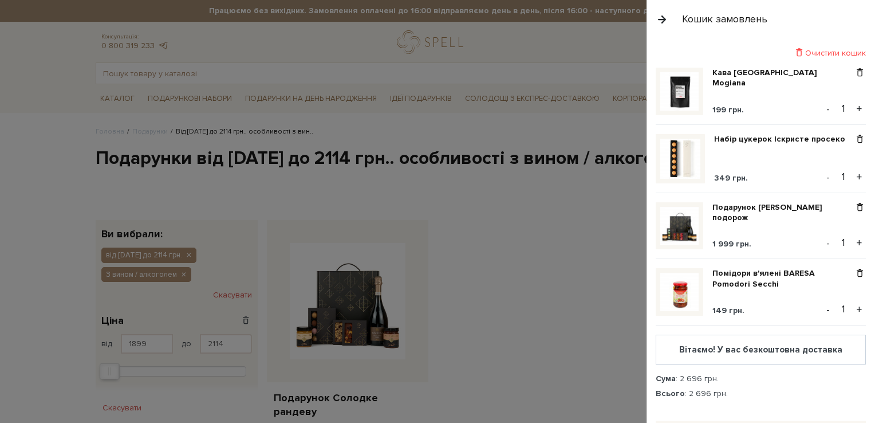
click at [854, 70] on span at bounding box center [860, 73] width 12 height 10
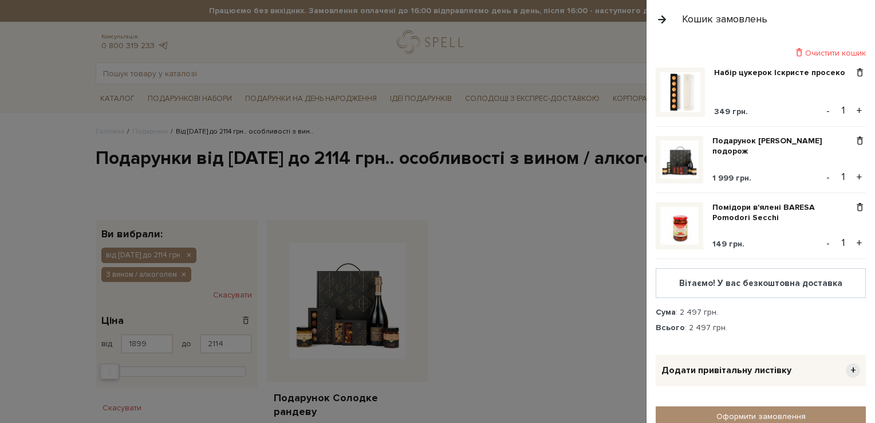
click at [854, 70] on span at bounding box center [860, 73] width 12 height 10
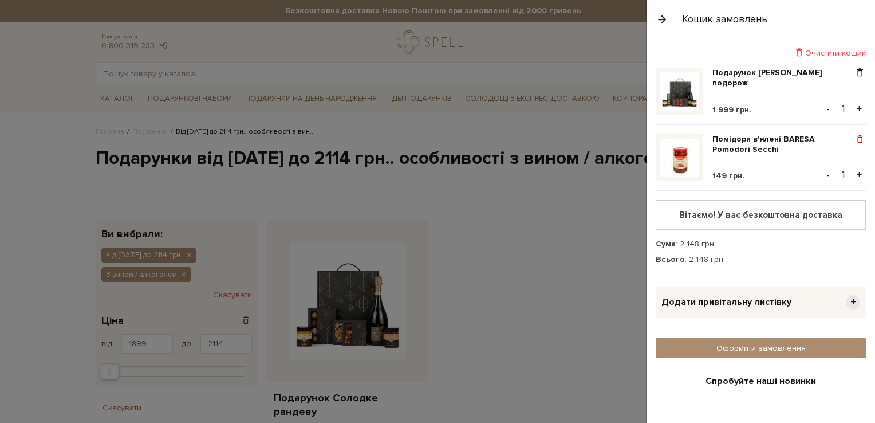
click at [854, 134] on span at bounding box center [860, 139] width 12 height 10
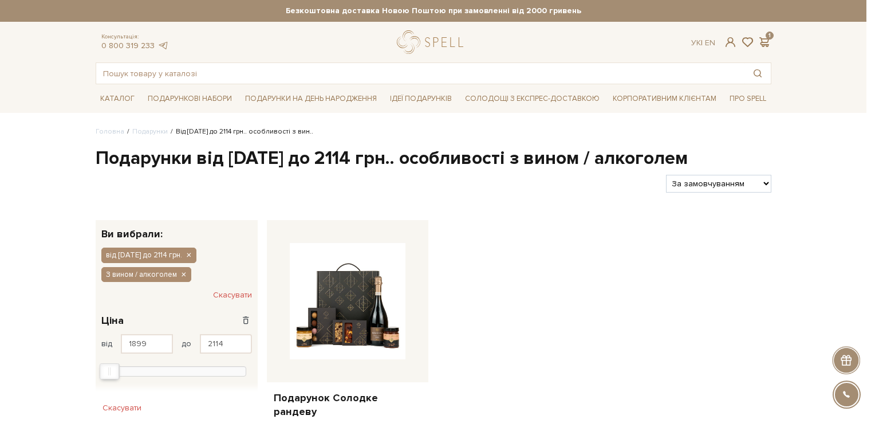
click at [578, 205] on div at bounding box center [437, 211] width 875 height 423
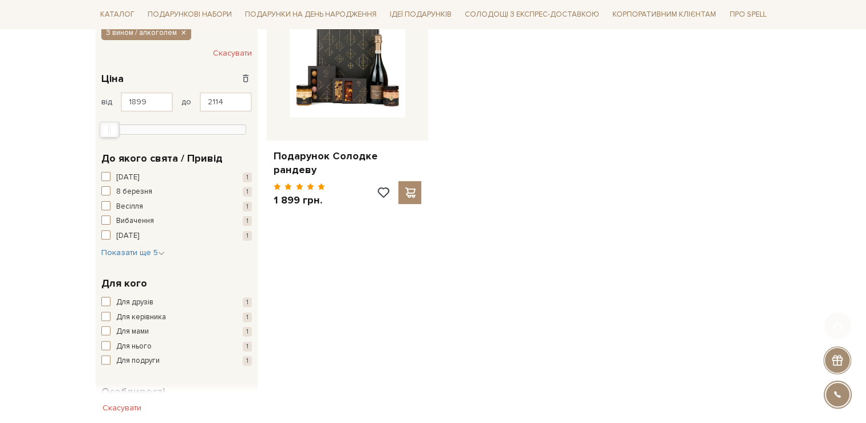
scroll to position [286, 0]
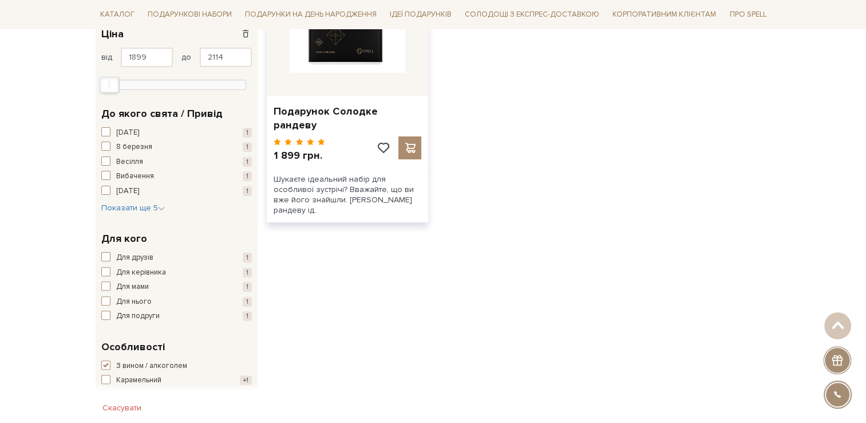
click at [356, 68] on img at bounding box center [348, 14] width 116 height 116
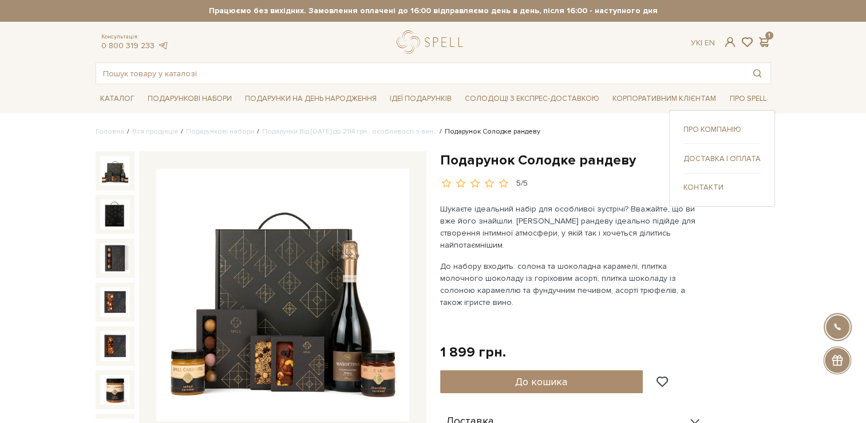
click at [724, 158] on link "Доставка і оплата" at bounding box center [722, 158] width 77 height 10
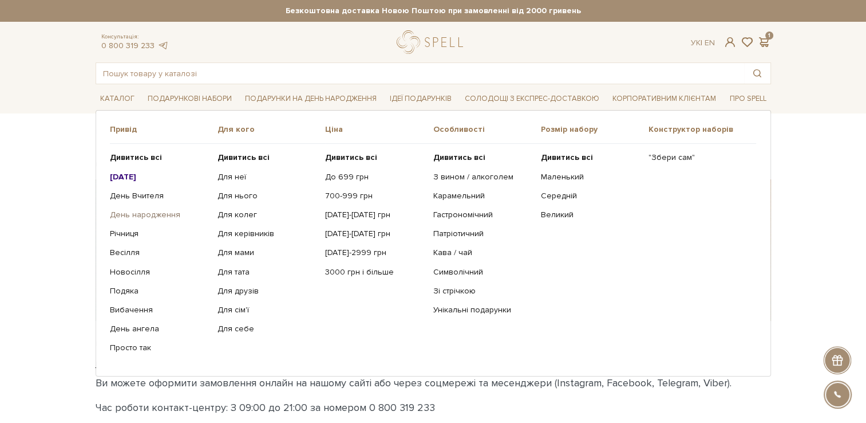
click at [128, 215] on link "День народження" at bounding box center [159, 215] width 99 height 10
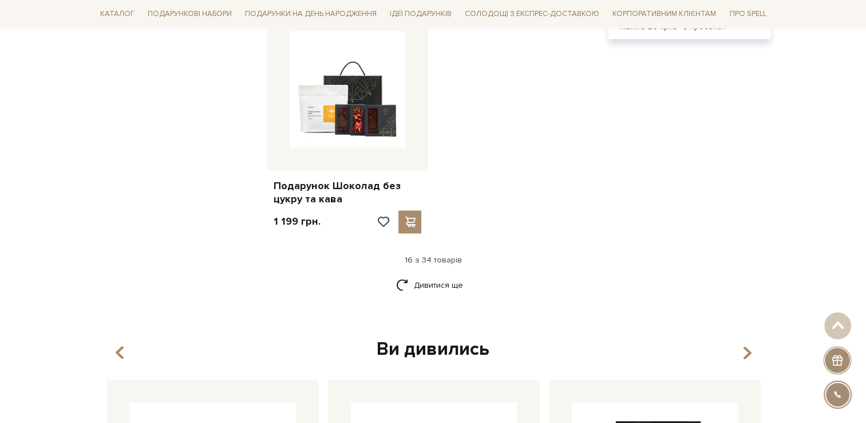
scroll to position [1432, 0]
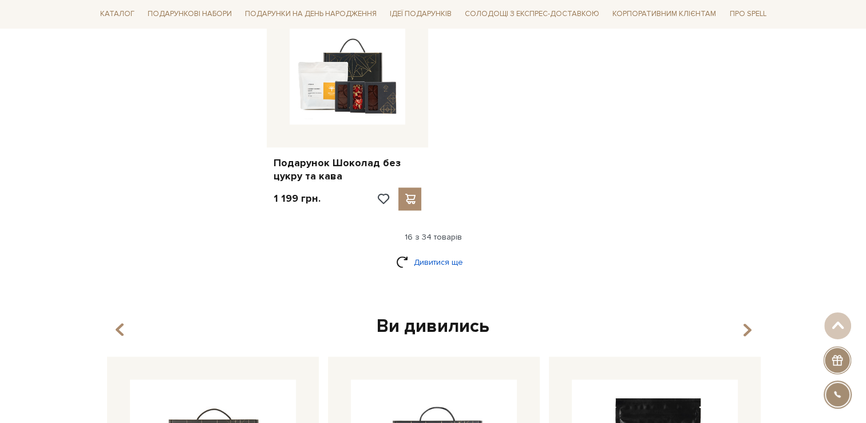
click at [443, 255] on link "Дивитися ще" at bounding box center [433, 262] width 74 height 20
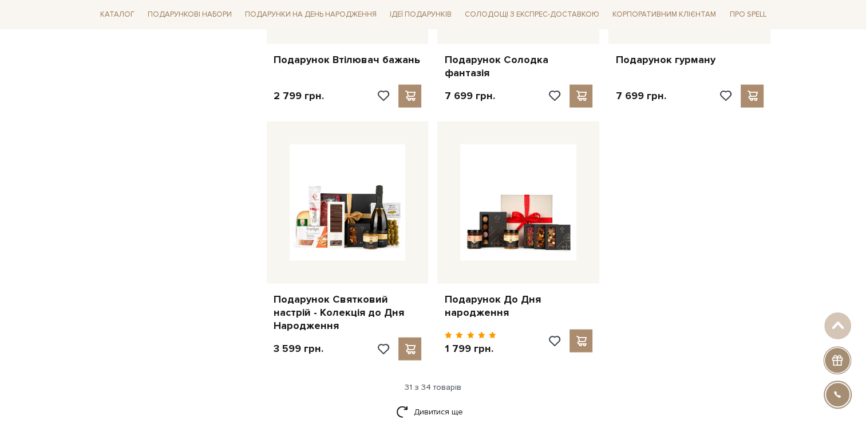
scroll to position [2520, 0]
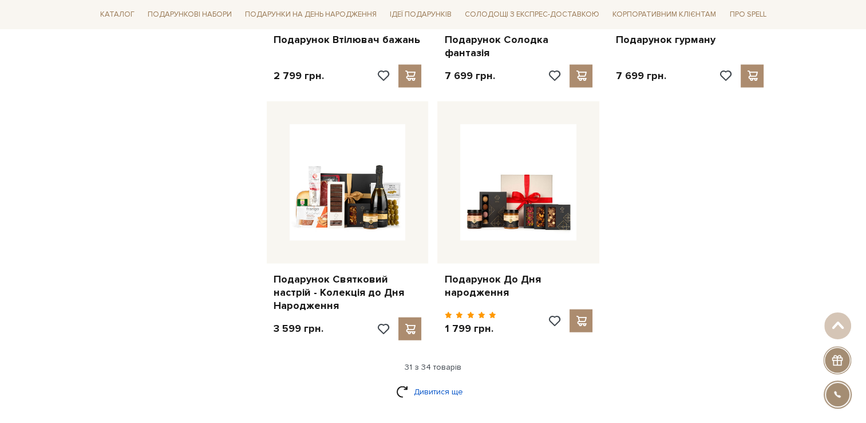
click at [404, 381] on link "Дивитися ще" at bounding box center [433, 391] width 74 height 20
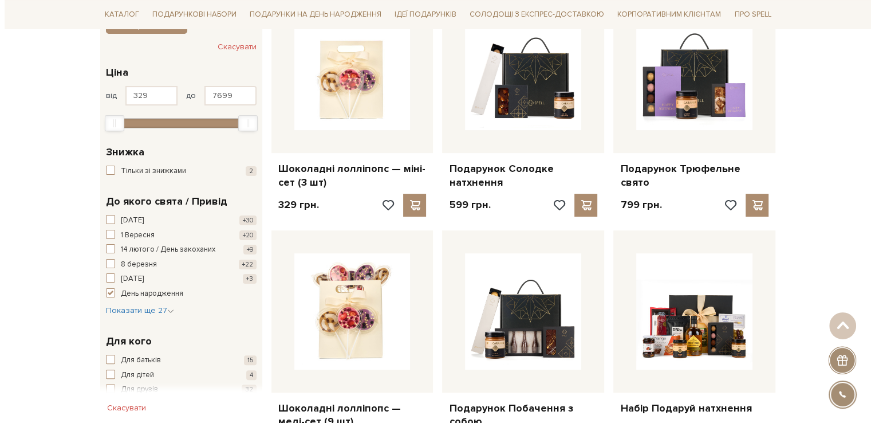
scroll to position [0, 0]
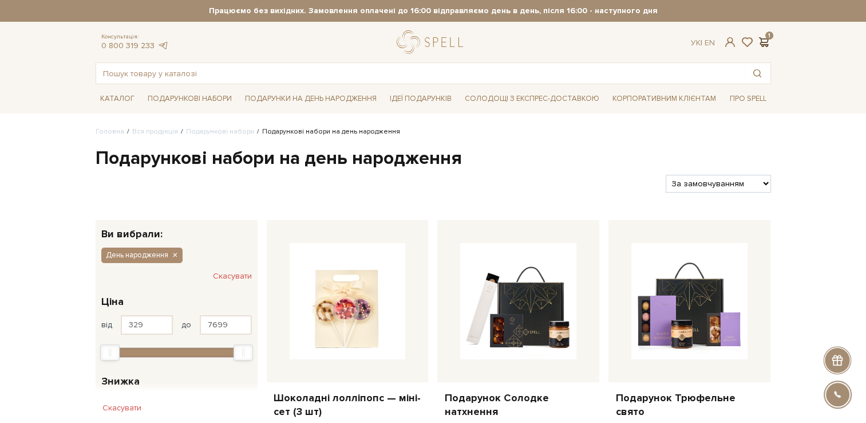
click at [760, 40] on span at bounding box center [765, 42] width 14 height 12
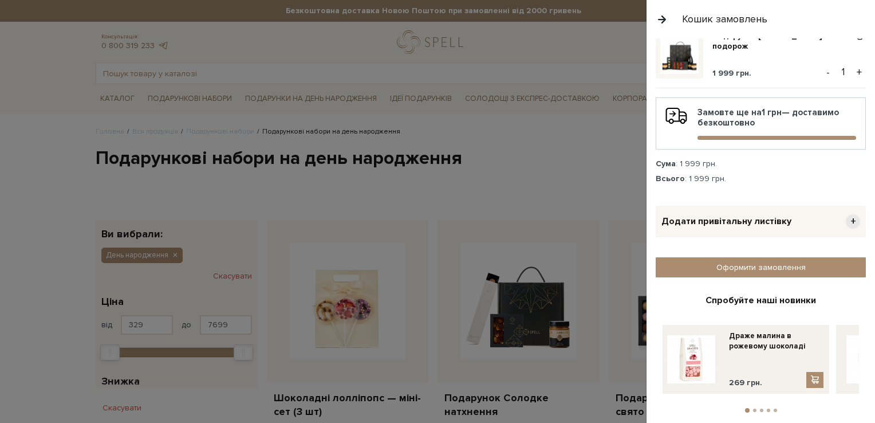
scroll to position [53, 0]
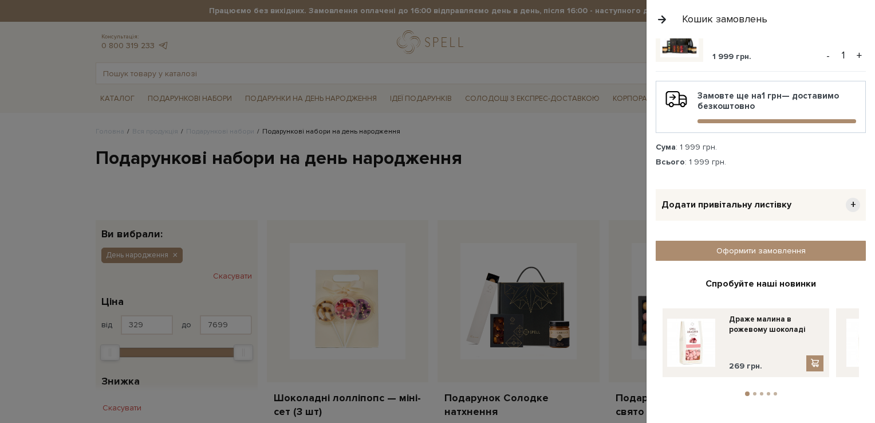
click at [849, 205] on span "+" at bounding box center [853, 205] width 14 height 14
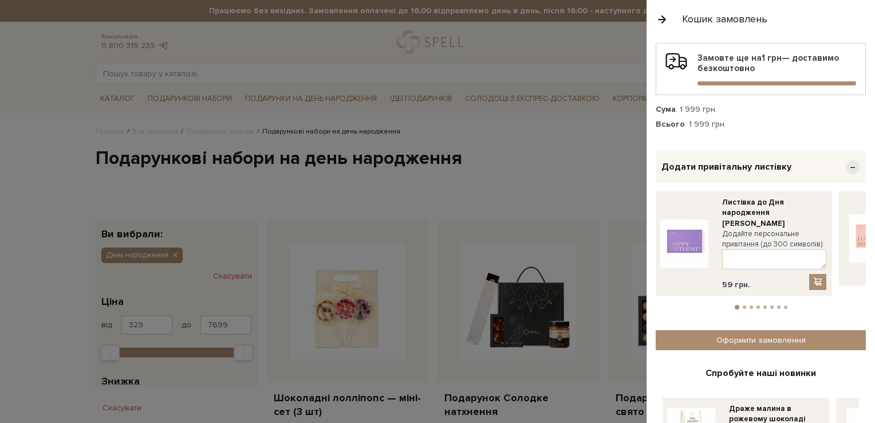
scroll to position [111, 0]
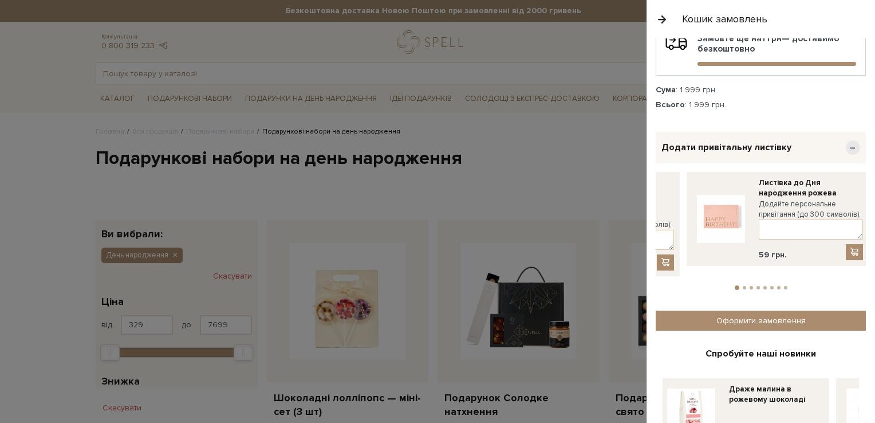
drag, startPoint x: 818, startPoint y: 215, endPoint x: 665, endPoint y: 219, distance: 153.0
click at [665, 219] on label "Додайте персональне привітання (до 300 символів):" at bounding box center [622, 219] width 104 height 21
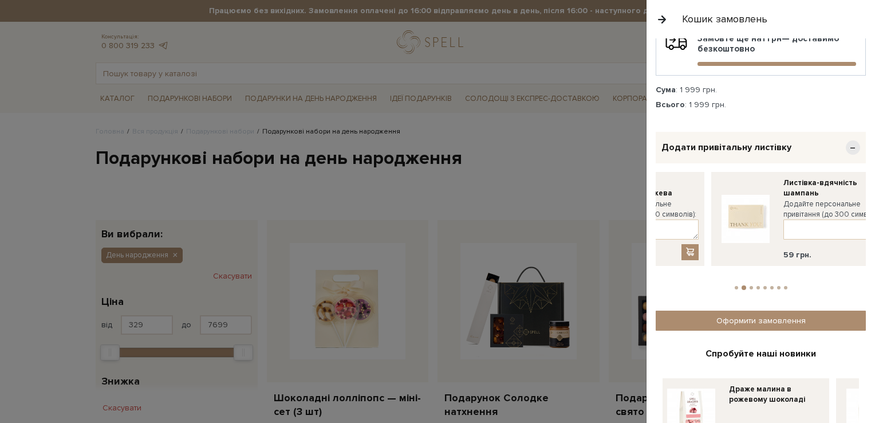
drag, startPoint x: 809, startPoint y: 206, endPoint x: 664, endPoint y: 222, distance: 145.1
click at [660, 222] on div "Додайте персональне привітання (до 300 символів):" at bounding box center [646, 219] width 104 height 41
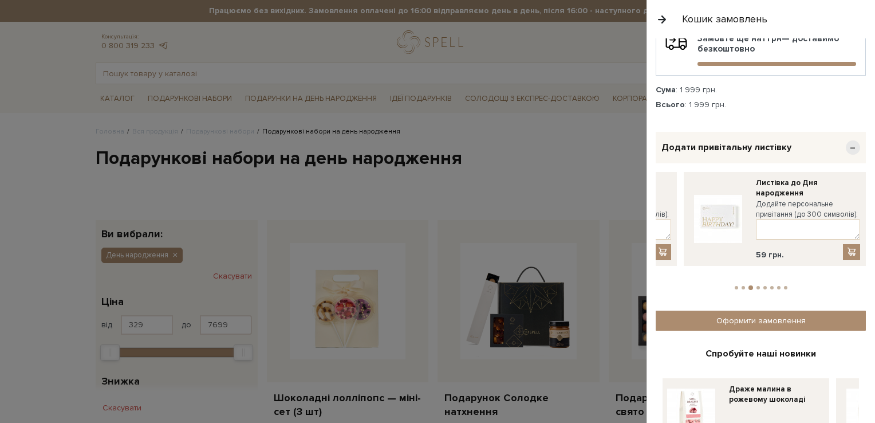
drag, startPoint x: 845, startPoint y: 205, endPoint x: 685, endPoint y: 226, distance: 161.7
click at [689, 226] on link at bounding box center [717, 219] width 57 height 82
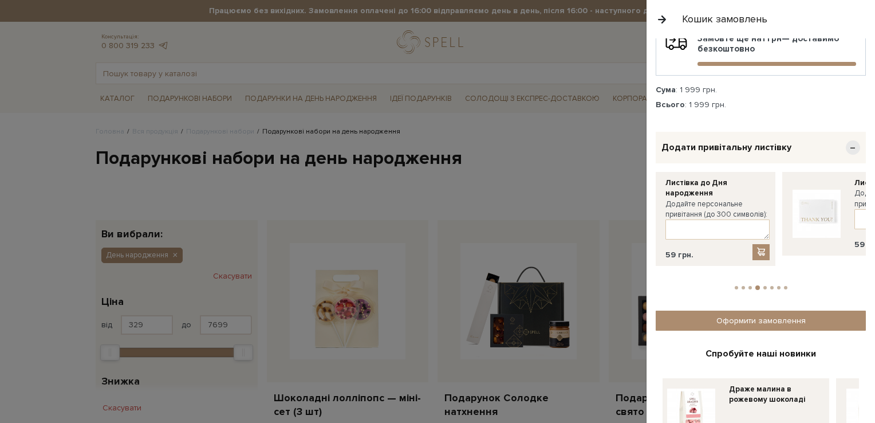
drag, startPoint x: 808, startPoint y: 211, endPoint x: 686, endPoint y: 228, distance: 123.1
click at [687, 228] on div "Додайте персональне привітання (до 300 символів):" at bounding box center [717, 219] width 104 height 41
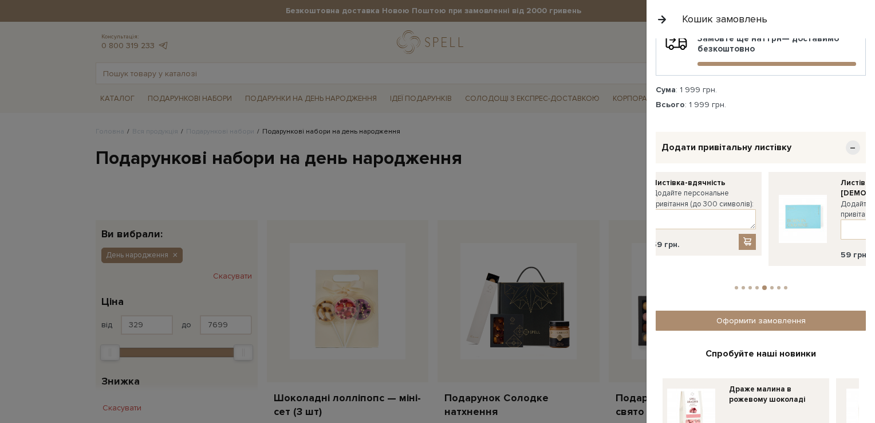
drag, startPoint x: 834, startPoint y: 202, endPoint x: 696, endPoint y: 223, distance: 139.7
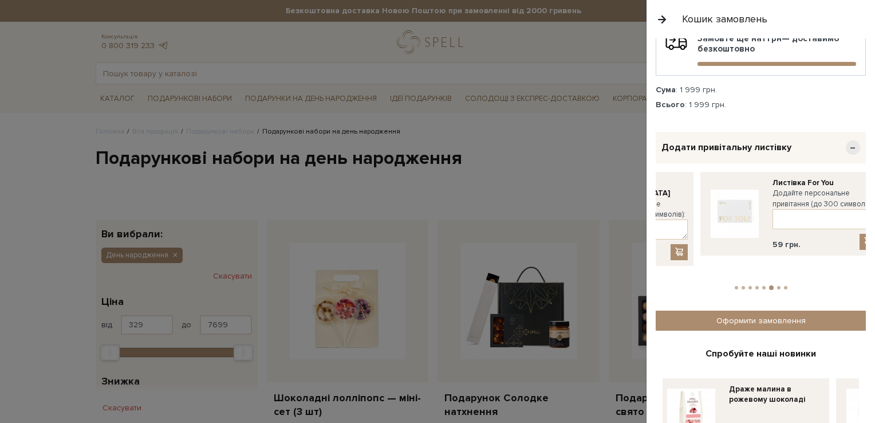
drag, startPoint x: 836, startPoint y: 207, endPoint x: 697, endPoint y: 232, distance: 140.9
click at [697, 232] on div "Листівка For You Додайте персональне привітання (до 300 символів): 59 грн." at bounding box center [885, 224] width 3401 height 104
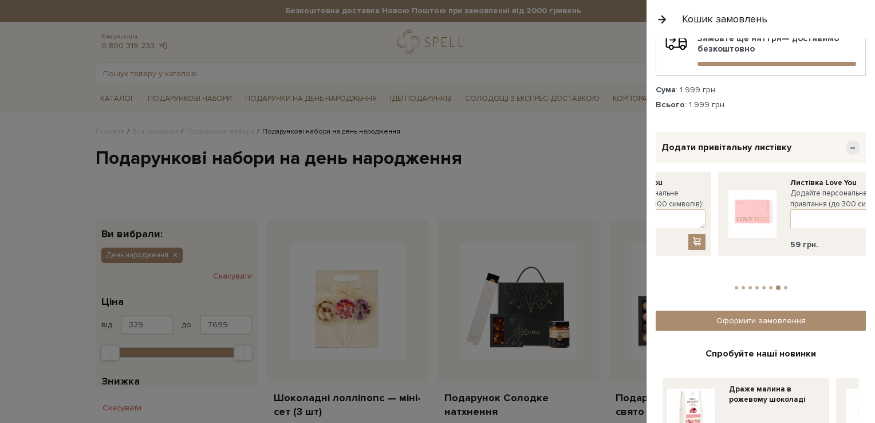
drag, startPoint x: 809, startPoint y: 210, endPoint x: 676, endPoint y: 223, distance: 133.6
click at [683, 220] on div "Додайте персональне привітання (до 300 символів):" at bounding box center [653, 208] width 104 height 41
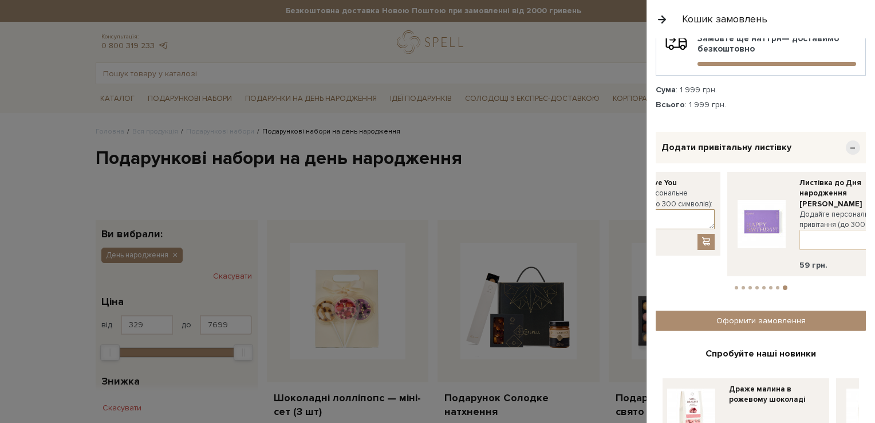
drag, startPoint x: 803, startPoint y: 210, endPoint x: 678, endPoint y: 226, distance: 126.4
click at [687, 221] on textarea at bounding box center [662, 219] width 104 height 20
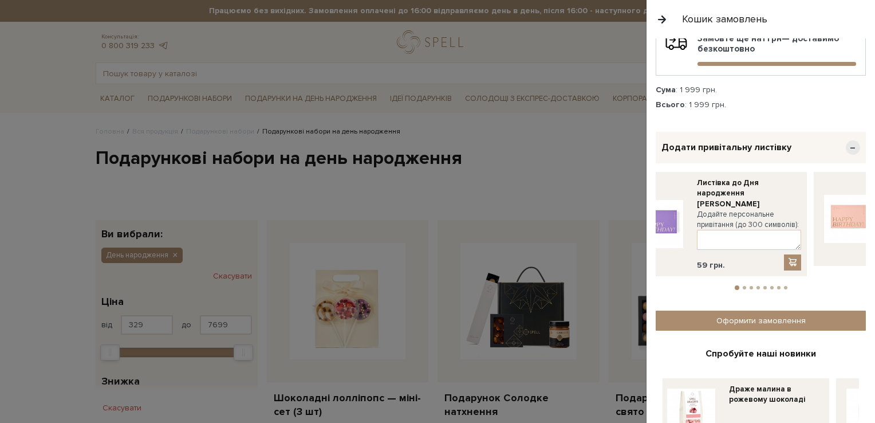
drag, startPoint x: 795, startPoint y: 216, endPoint x: 770, endPoint y: 223, distance: 26.1
click at [770, 223] on div "Додайте персональне привітання (до 300 символів):" at bounding box center [749, 229] width 104 height 41
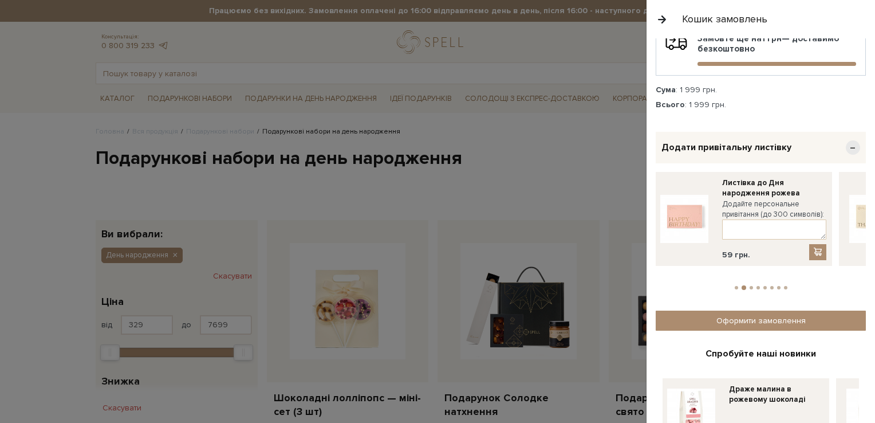
drag, startPoint x: 744, startPoint y: 236, endPoint x: 642, endPoint y: 244, distance: 102.8
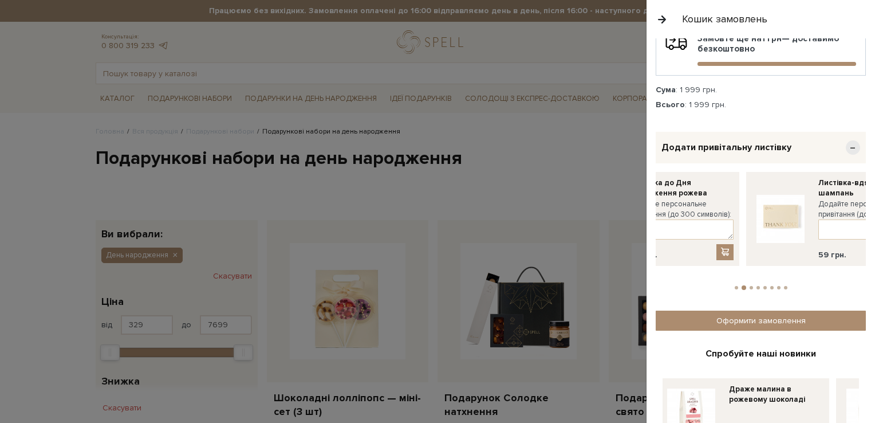
drag, startPoint x: 810, startPoint y: 216, endPoint x: 684, endPoint y: 231, distance: 127.4
click at [684, 231] on div "Додайте персональне привітання (до 300 символів):" at bounding box center [681, 219] width 104 height 41
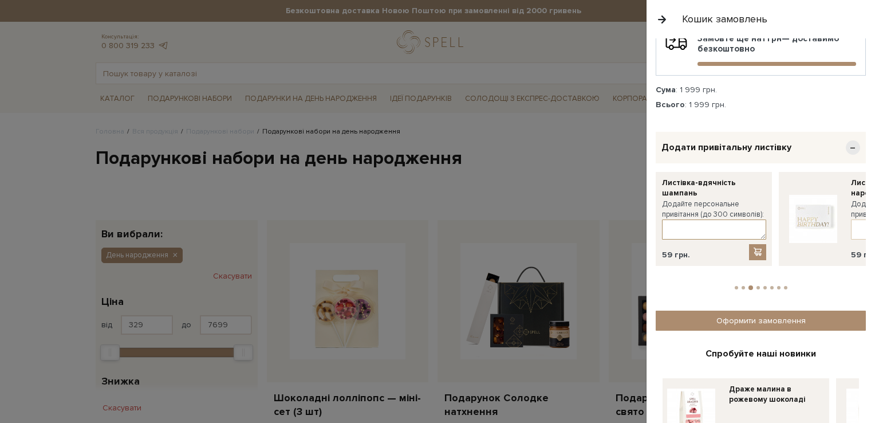
drag, startPoint x: 787, startPoint y: 232, endPoint x: 691, endPoint y: 239, distance: 96.4
click at [696, 238] on textarea at bounding box center [714, 229] width 104 height 20
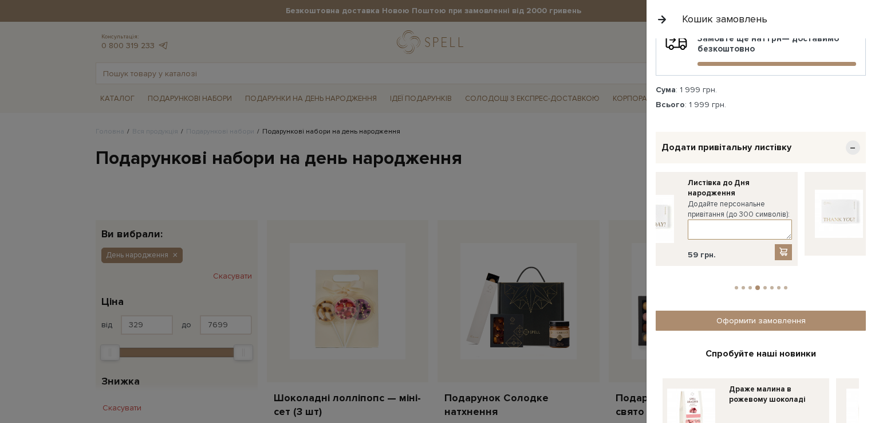
drag, startPoint x: 799, startPoint y: 228, endPoint x: 681, endPoint y: 236, distance: 118.3
click at [688, 236] on textarea at bounding box center [740, 229] width 104 height 20
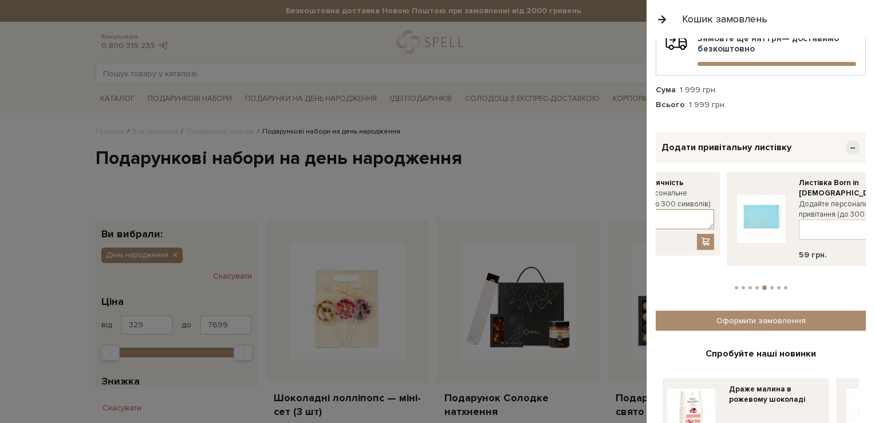
drag, startPoint x: 765, startPoint y: 225, endPoint x: 667, endPoint y: 237, distance: 99.2
click at [667, 236] on div "Листівка-вдячність Додайте персональне привітання (до 300 символів): 59 грн." at bounding box center [662, 214] width 104 height 72
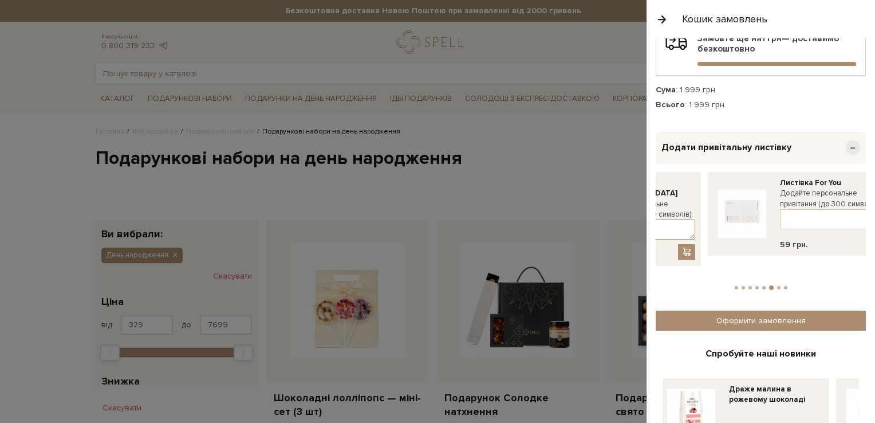
drag, startPoint x: 798, startPoint y: 216, endPoint x: 656, endPoint y: 242, distance: 144.2
click at [657, 241] on div "Листівка Born in Ukraine Додайте персональне привітання (до 300 символів): 59 г…" at bounding box center [643, 219] width 104 height 82
drag, startPoint x: 801, startPoint y: 214, endPoint x: 655, endPoint y: 239, distance: 147.5
click at [655, 239] on div "Листівка For You Додайте персональне привітання (до 300 символів): 59 грн." at bounding box center [646, 214] width 104 height 72
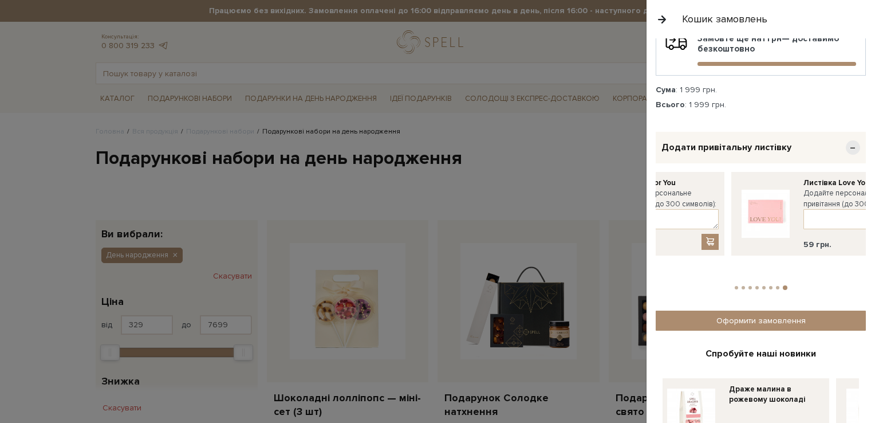
drag, startPoint x: 724, startPoint y: 230, endPoint x: 829, endPoint y: 216, distance: 105.6
click at [812, 219] on div "Листівка Love You Додайте персональне привітання (до 300 символів): 59 грн." at bounding box center [855, 214] width 104 height 72
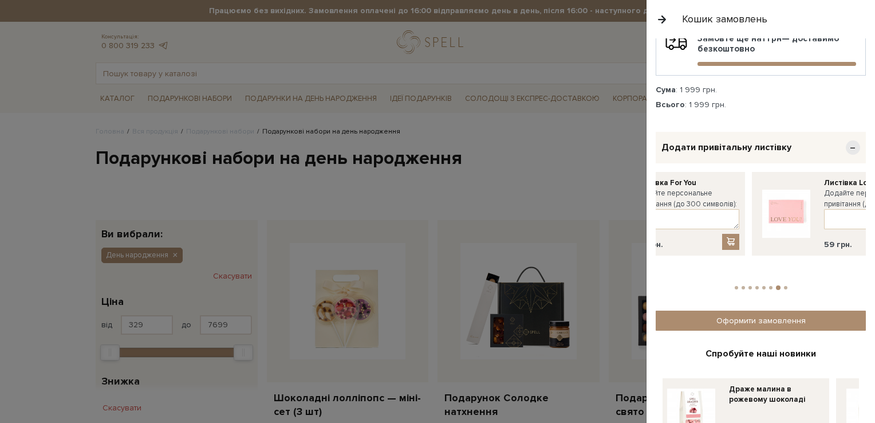
drag, startPoint x: 850, startPoint y: 198, endPoint x: 662, endPoint y: 222, distance: 189.4
click at [762, 221] on img at bounding box center [786, 214] width 48 height 48
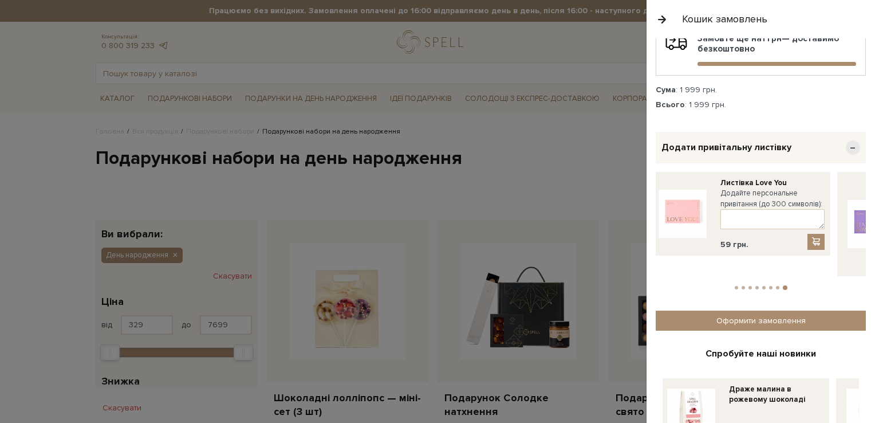
drag, startPoint x: 797, startPoint y: 202, endPoint x: 662, endPoint y: 220, distance: 135.9
click at [720, 220] on div "Додайте персональне привітання (до 300 символів):" at bounding box center [772, 208] width 104 height 41
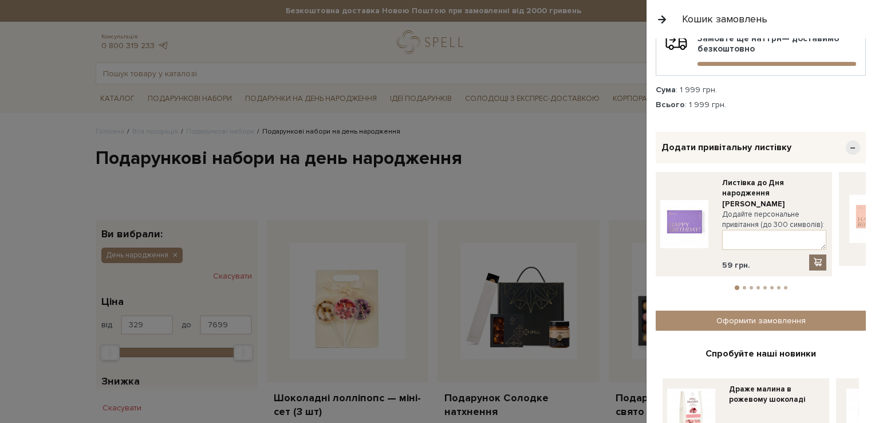
click at [813, 257] on span at bounding box center [817, 262] width 11 height 10
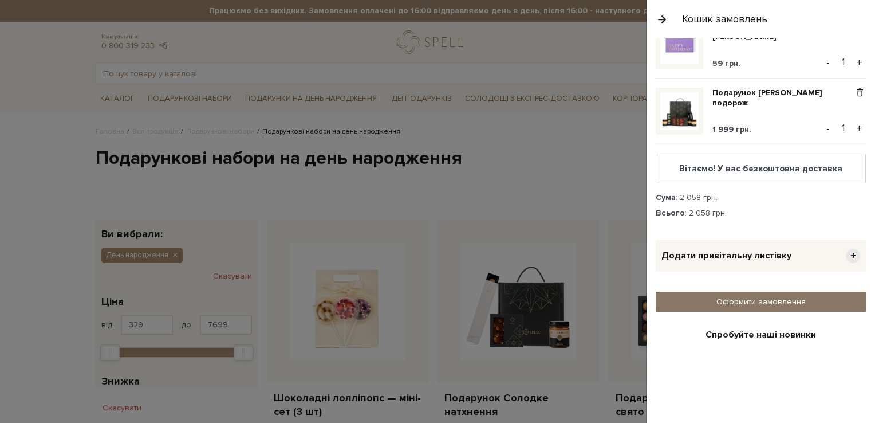
scroll to position [115, 0]
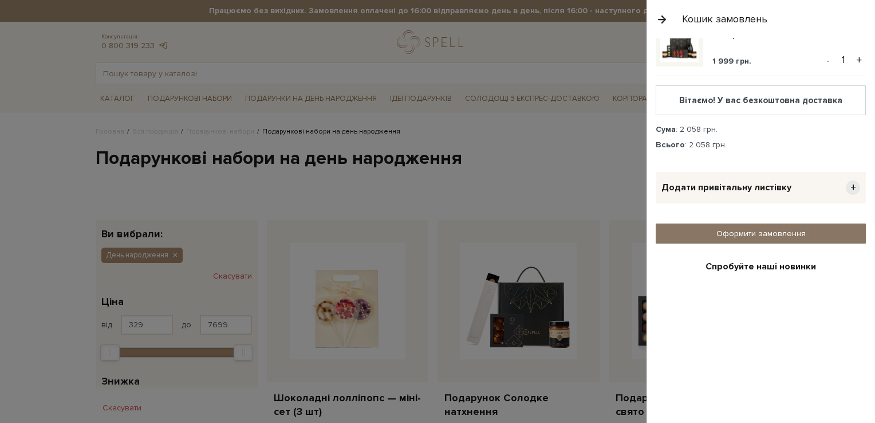
click at [766, 227] on link "Оформити замовлення" at bounding box center [761, 233] width 210 height 20
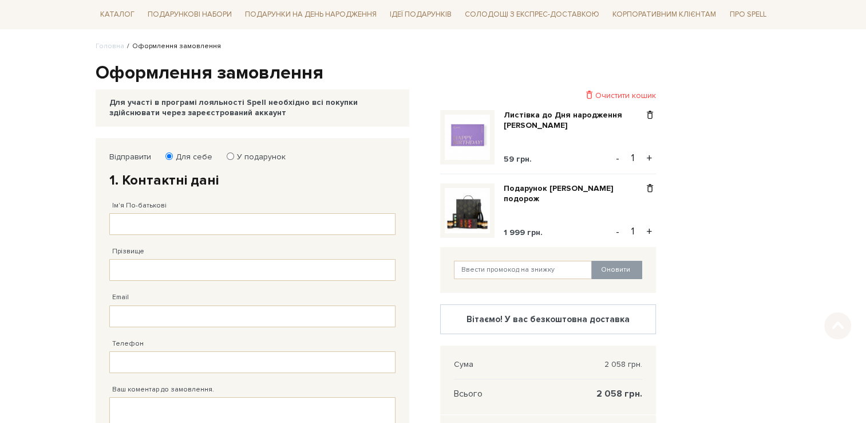
scroll to position [115, 0]
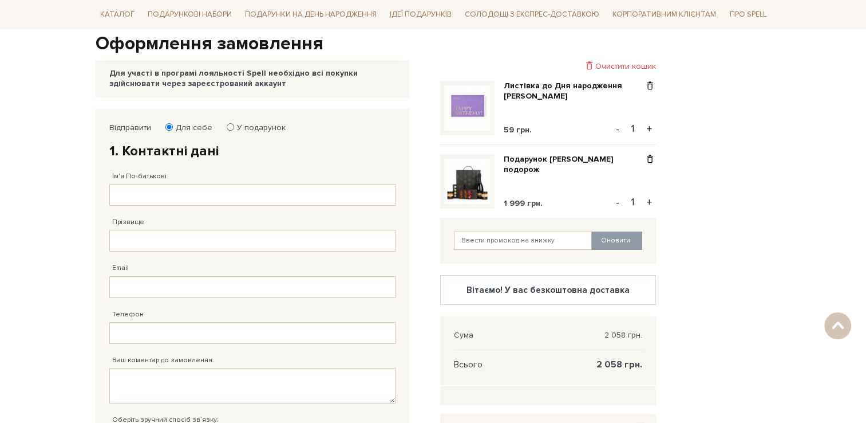
click at [231, 125] on label "У подарунок" at bounding box center [258, 128] width 56 height 10
click at [231, 125] on input "У подарунок" at bounding box center [230, 126] width 7 height 7
radio input "true"
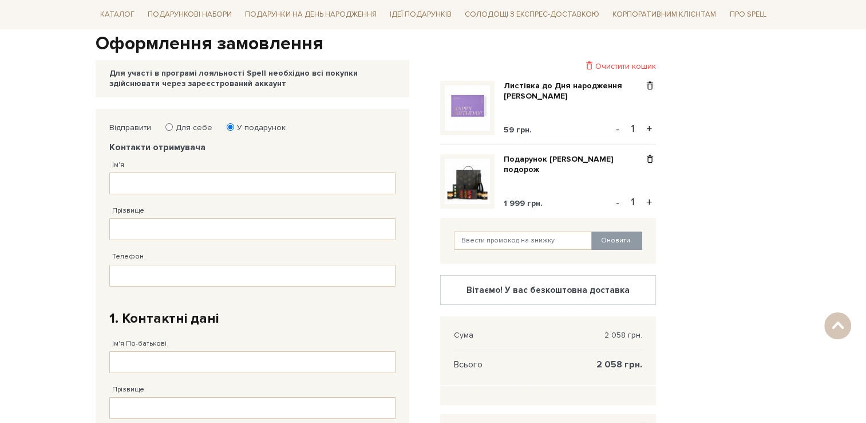
click at [182, 127] on label "Для себе" at bounding box center [190, 128] width 44 height 10
click at [173, 127] on input "Для себе" at bounding box center [168, 126] width 7 height 7
radio input "true"
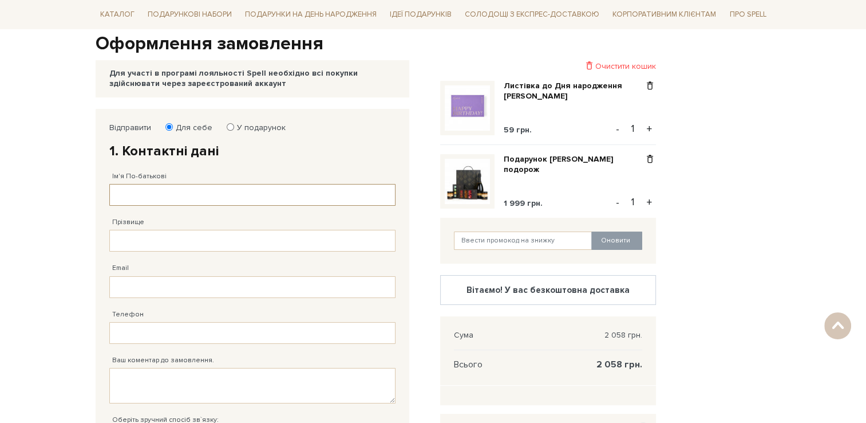
click at [153, 187] on input "Ім'я По-батькові" at bounding box center [252, 195] width 286 height 22
type input "[PERSON_NAME]"
type input "[EMAIL_ADDRESS][DOMAIN_NAME]"
type input "[PHONE_NUMBER]"
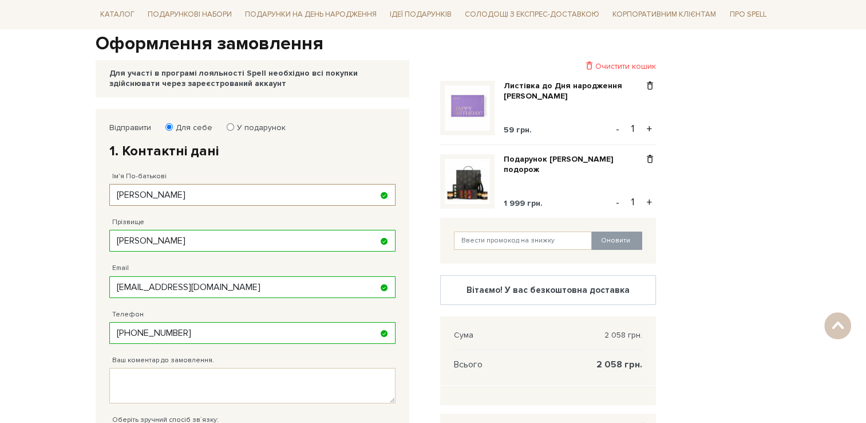
click at [196, 198] on input "[PERSON_NAME]" at bounding box center [252, 195] width 286 height 22
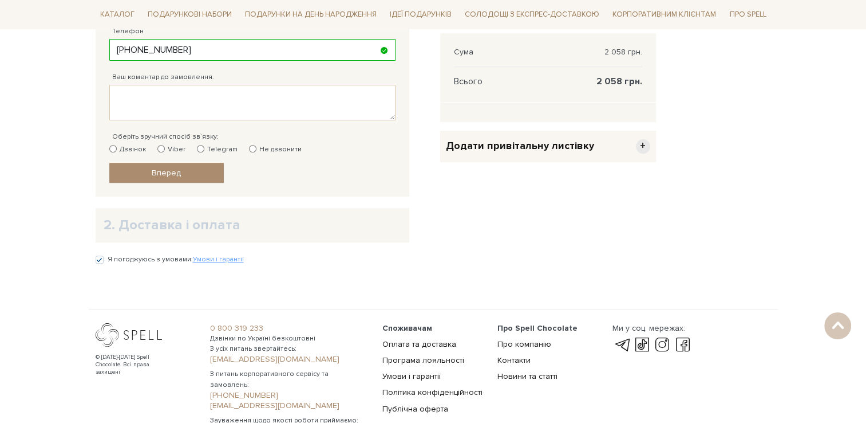
scroll to position [401, 0]
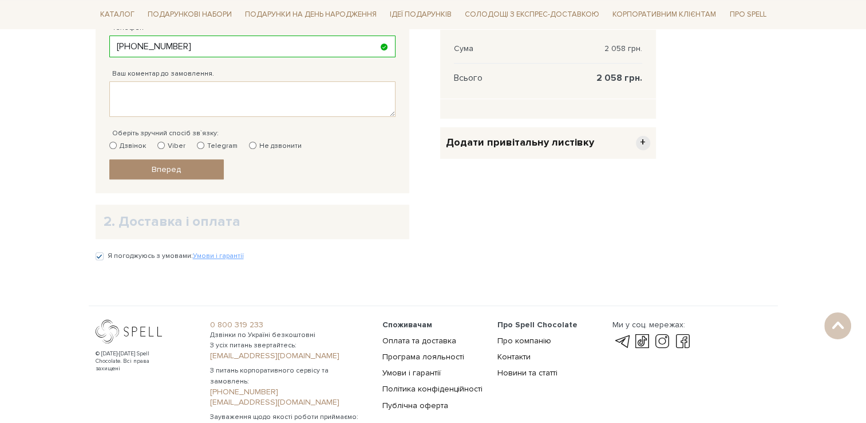
type input "[PERSON_NAME]"
click at [249, 143] on input "Не дзвонити" at bounding box center [252, 144] width 7 height 7
radio input "true"
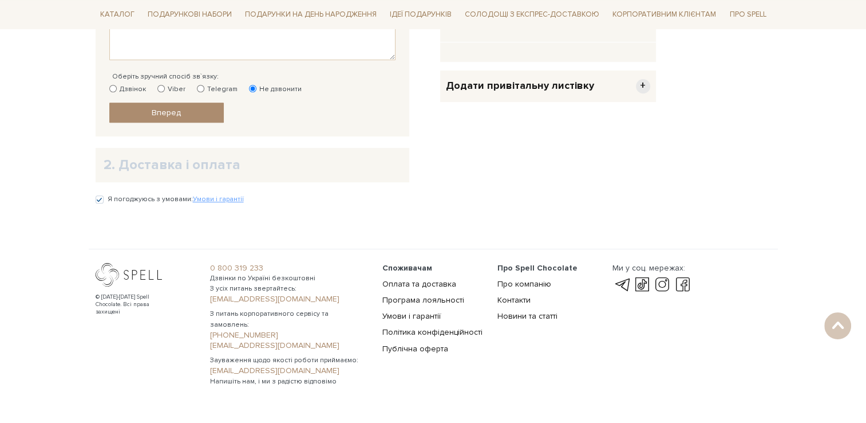
scroll to position [458, 0]
click at [189, 116] on link "Вперед" at bounding box center [166, 112] width 115 height 20
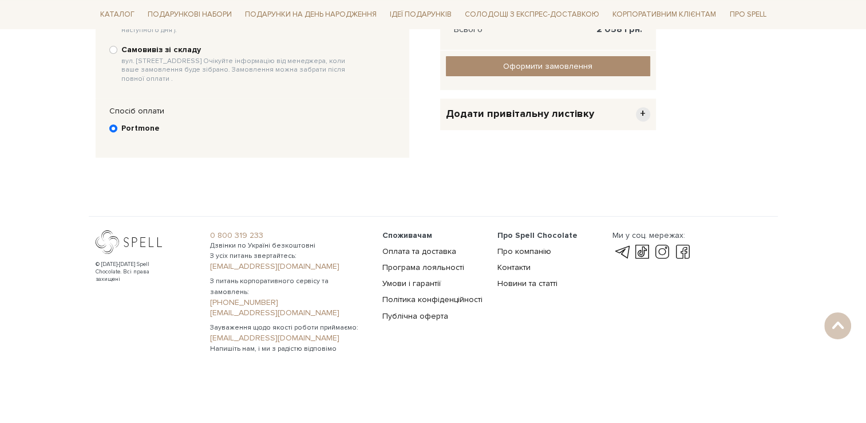
scroll to position [223, 0]
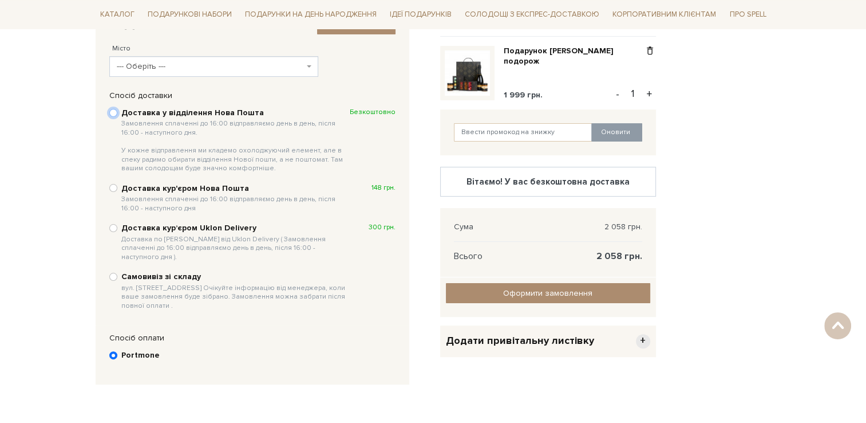
click at [116, 112] on input "Доставка у відділення Нова Пошта Замовлення сплаченні до 16:00 відправляємо ден…" at bounding box center [113, 113] width 8 height 8
radio input "true"
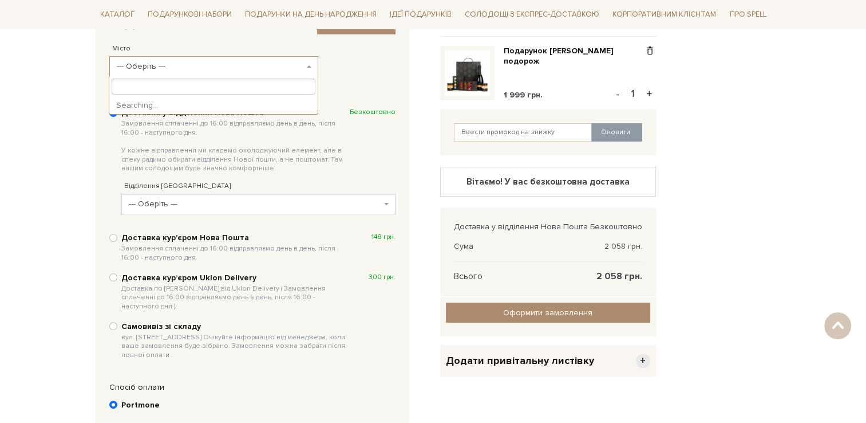
click at [179, 63] on span "--- Оберіть ---" at bounding box center [210, 66] width 187 height 11
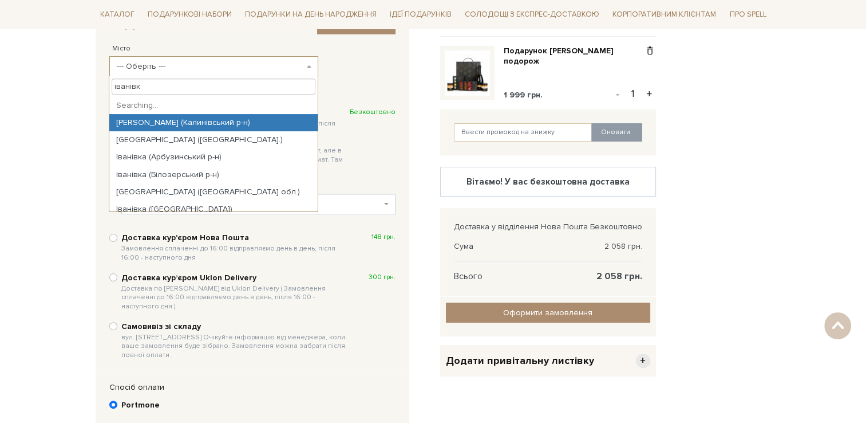
type input "іванівка"
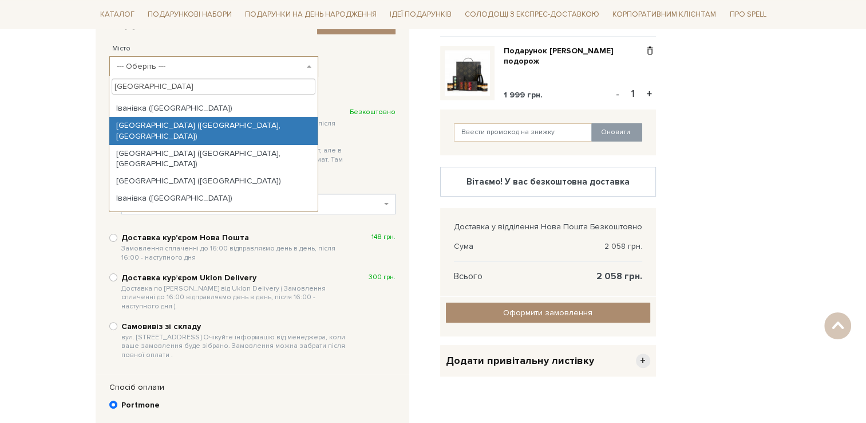
scroll to position [286, 0]
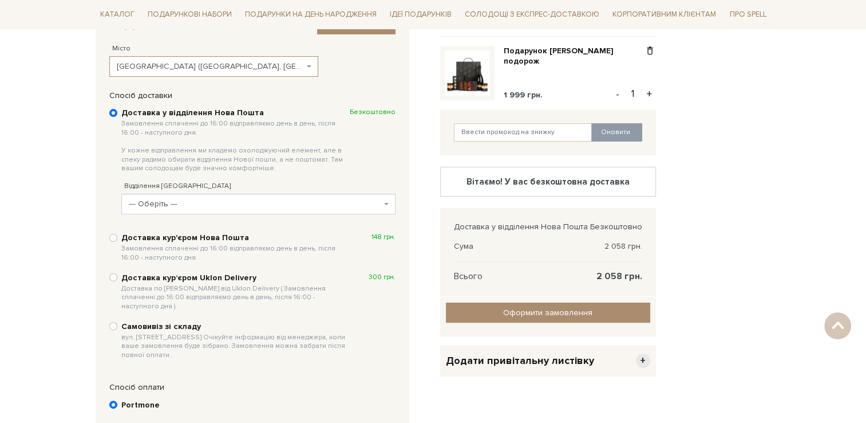
select select "Іванівка (Одеська обл., Березівський р-н)"
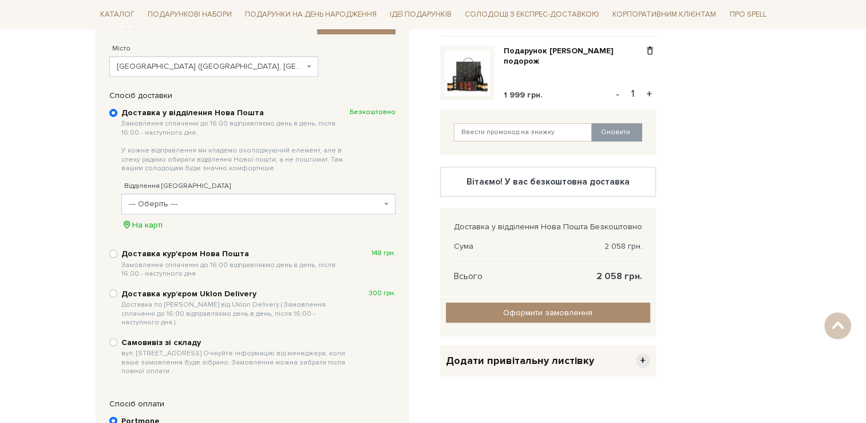
click at [178, 208] on span "--- Оберіть ---" at bounding box center [255, 203] width 253 height 11
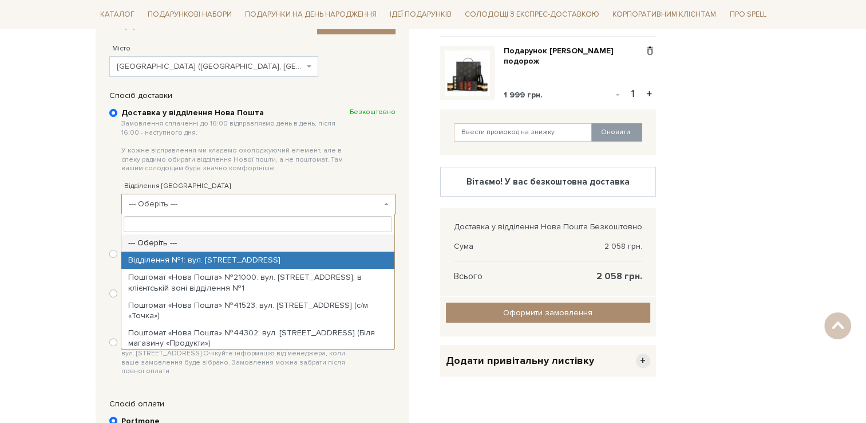
select select "Відділення №1: вул. Центральна, 72"
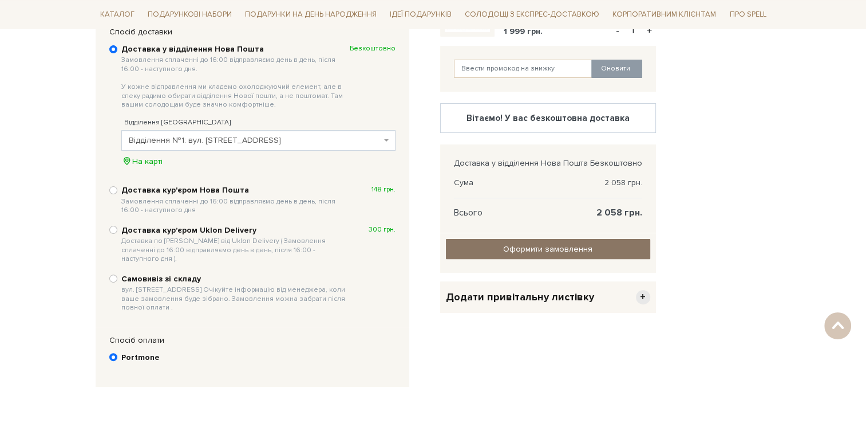
click at [554, 247] on input "Оформити замовлення" at bounding box center [548, 249] width 204 height 20
